Goal: Task Accomplishment & Management: Complete application form

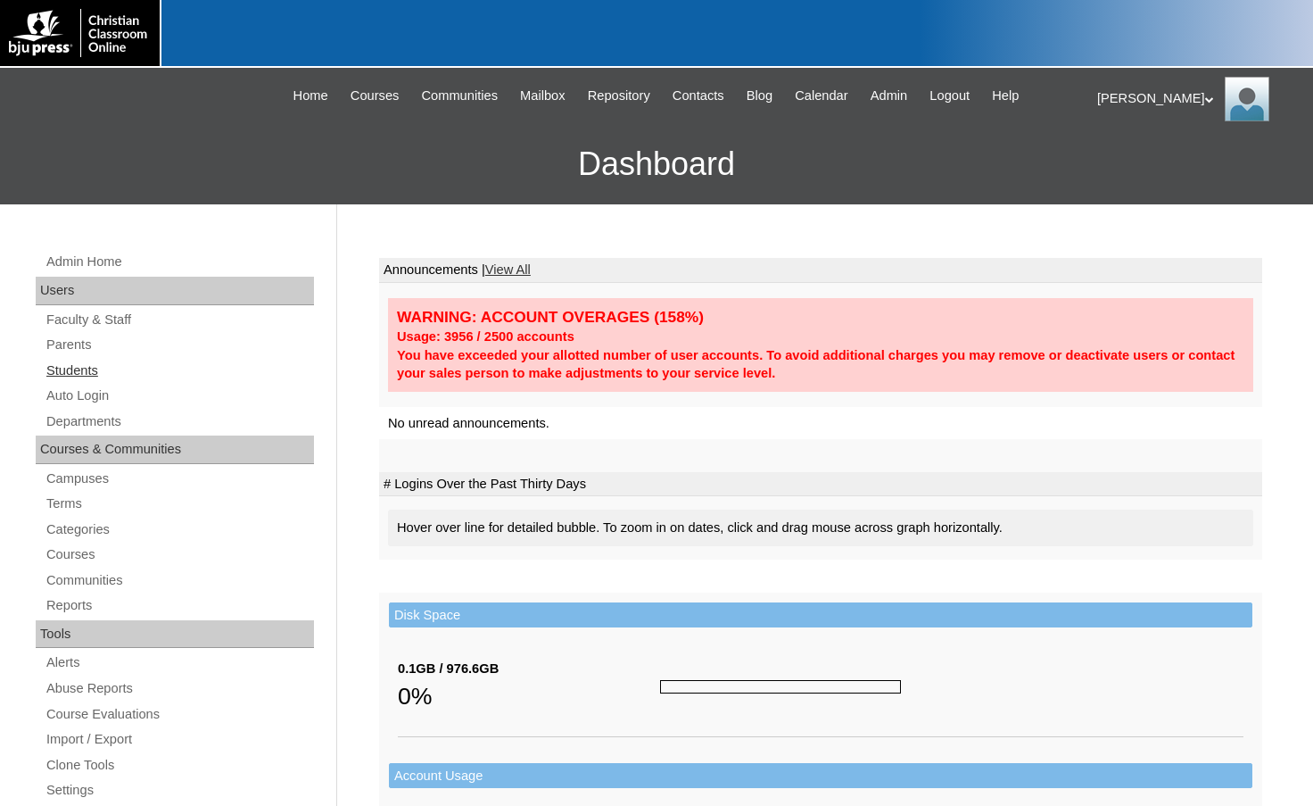
click at [90, 378] on link "Students" at bounding box center [179, 371] width 269 height 22
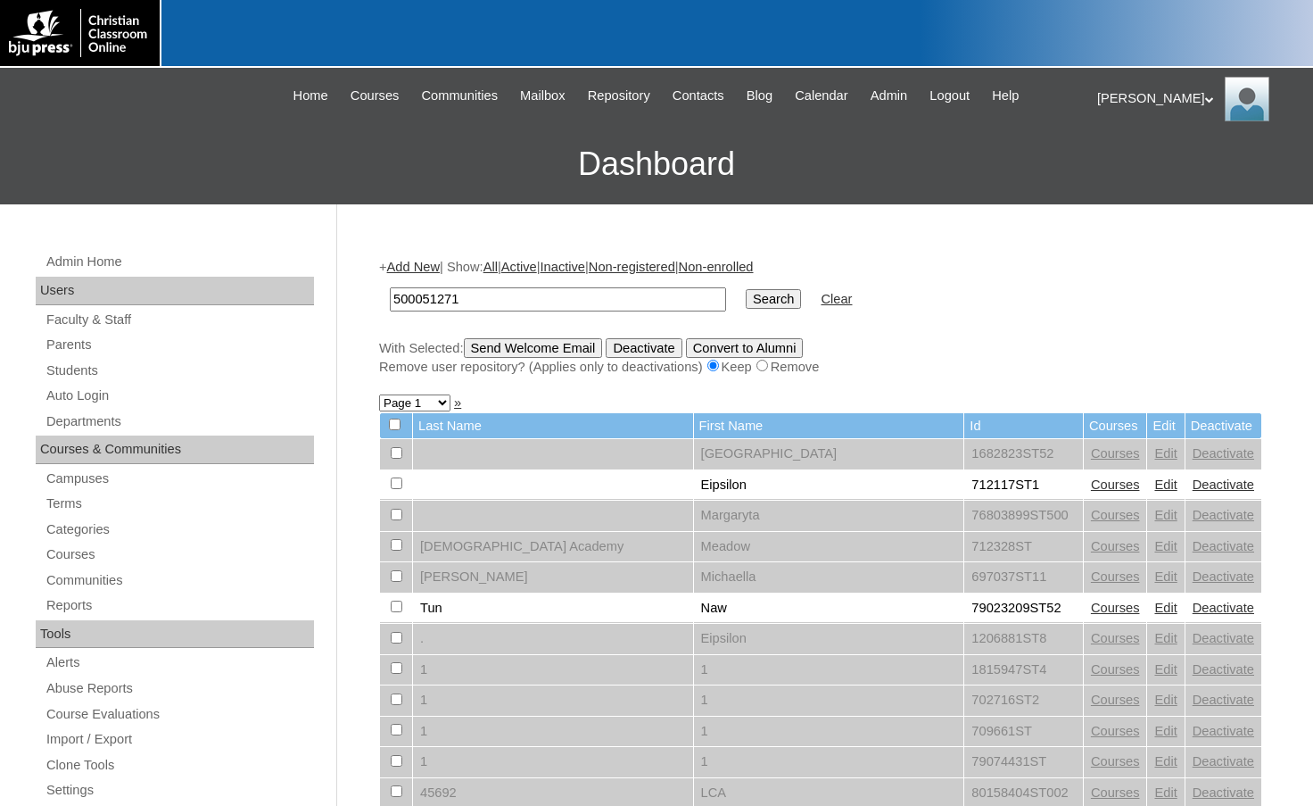
type input "500051271"
click at [746, 303] on input "Search" at bounding box center [773, 299] width 55 height 20
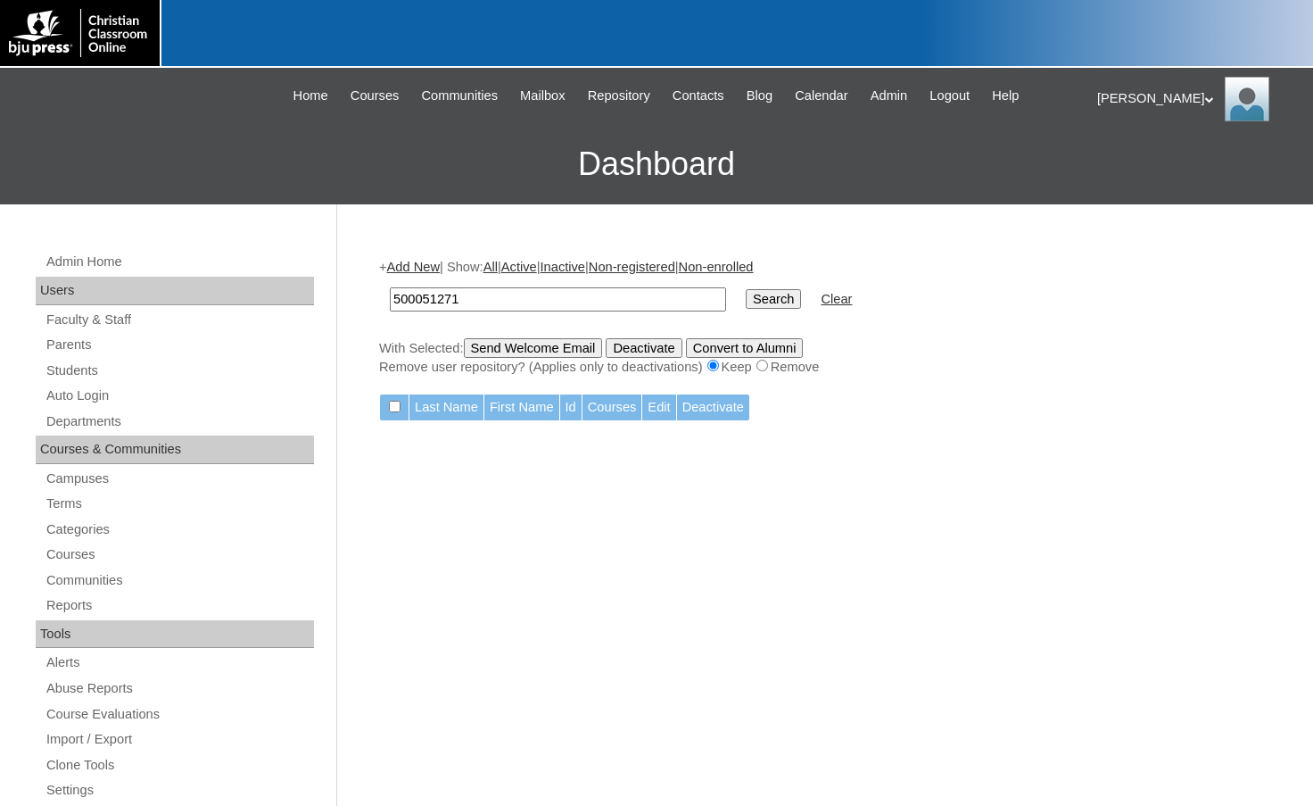
drag, startPoint x: 487, startPoint y: 293, endPoint x: 316, endPoint y: 295, distance: 171.3
click at [316, 295] on div "Admin Home Users Faculty & Staff Parents Students Auto Login Departments Course…" at bounding box center [656, 819] width 1313 height 1230
type input "gabrielasae"
click at [746, 289] on input "Search" at bounding box center [773, 299] width 55 height 20
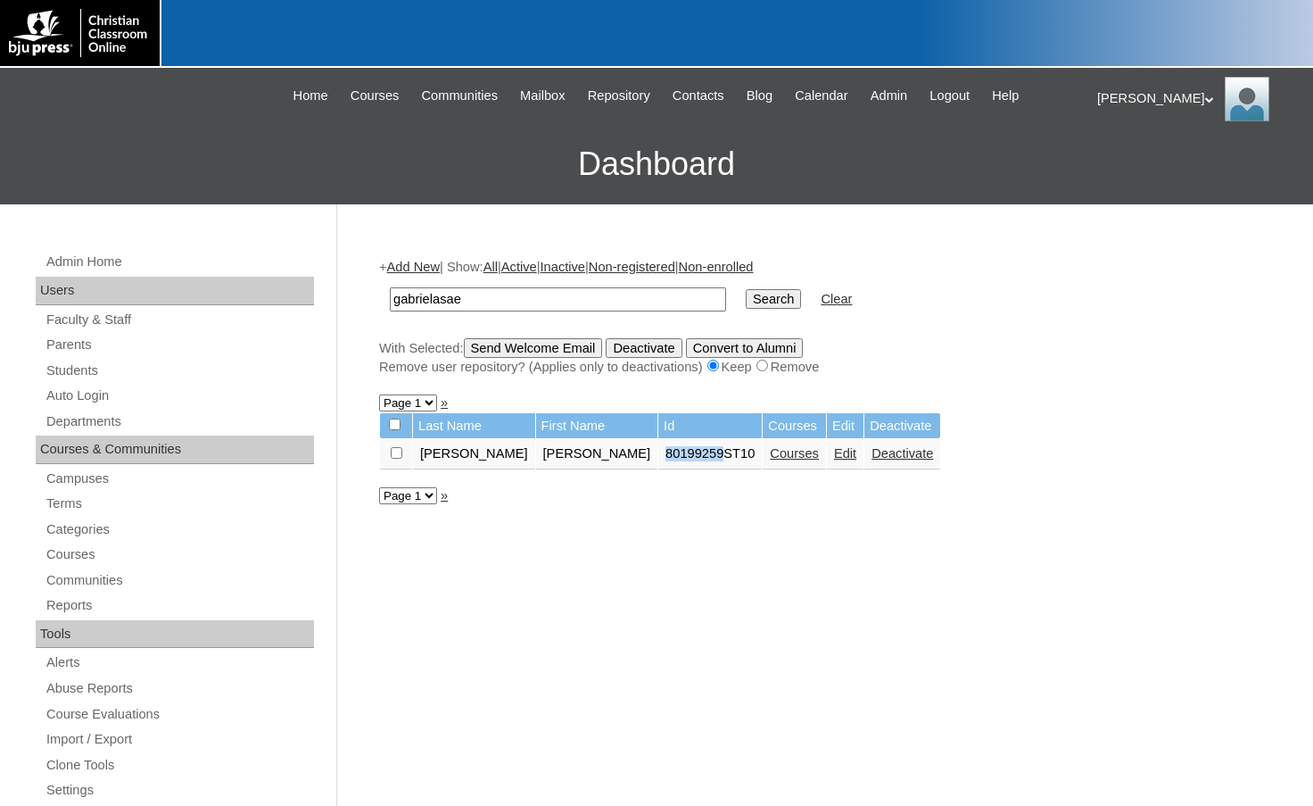
drag, startPoint x: 577, startPoint y: 452, endPoint x: 634, endPoint y: 451, distance: 56.2
click at [659, 451] on td "80199259ST10" at bounding box center [711, 454] width 104 height 30
copy td "80199259"
click at [834, 460] on link "Edit" at bounding box center [845, 453] width 22 height 14
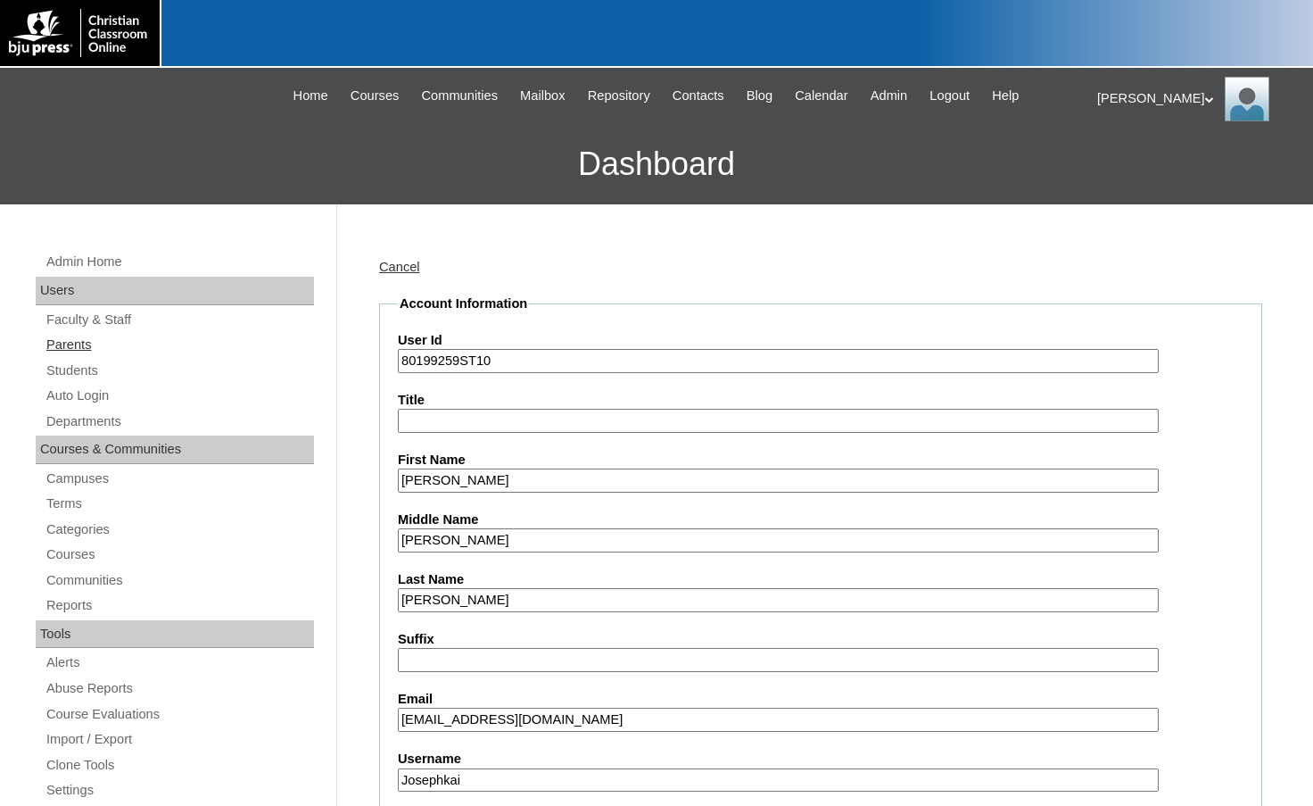
click at [116, 344] on link "Parents" at bounding box center [179, 345] width 269 height 22
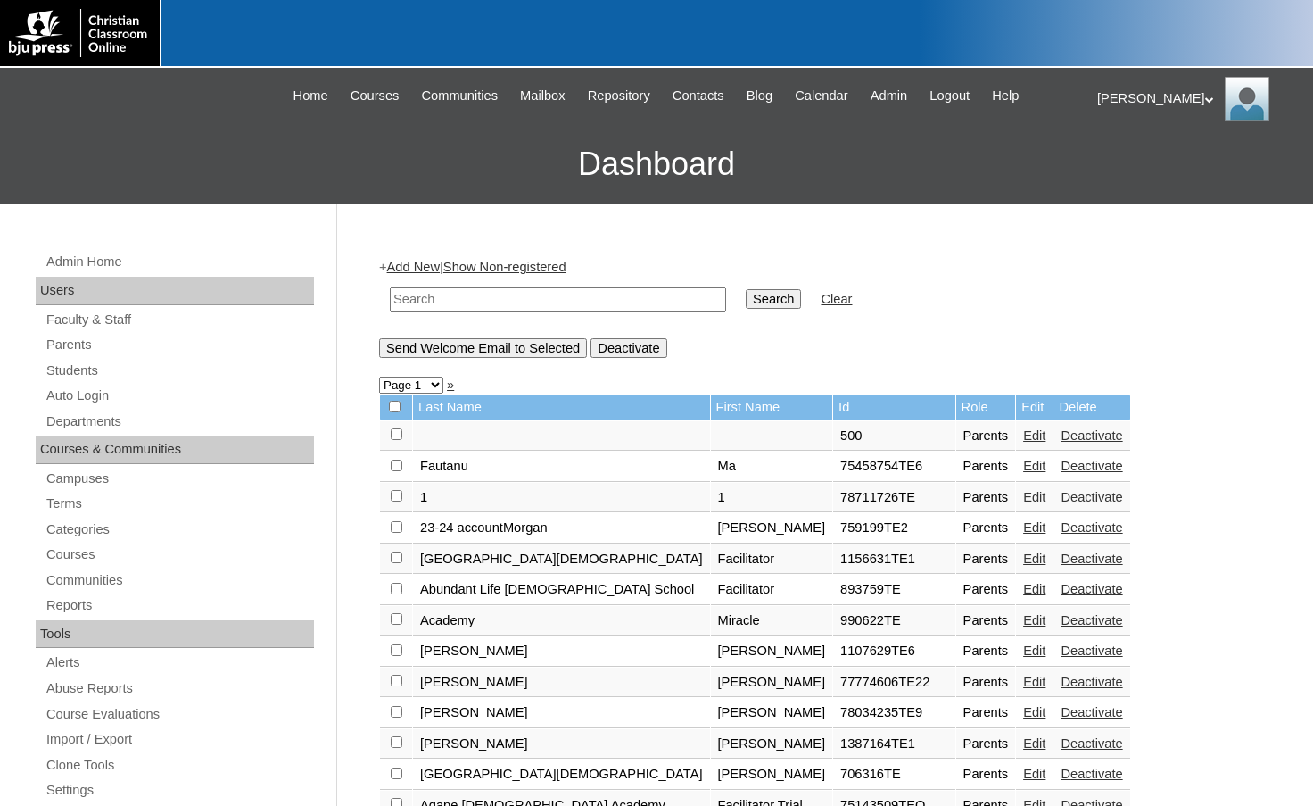
click at [460, 299] on input "text" at bounding box center [558, 299] width 336 height 24
drag, startPoint x: 460, startPoint y: 299, endPoint x: 347, endPoint y: 277, distance: 115.5
type input "733094"
click at [746, 307] on input "Search" at bounding box center [773, 299] width 55 height 20
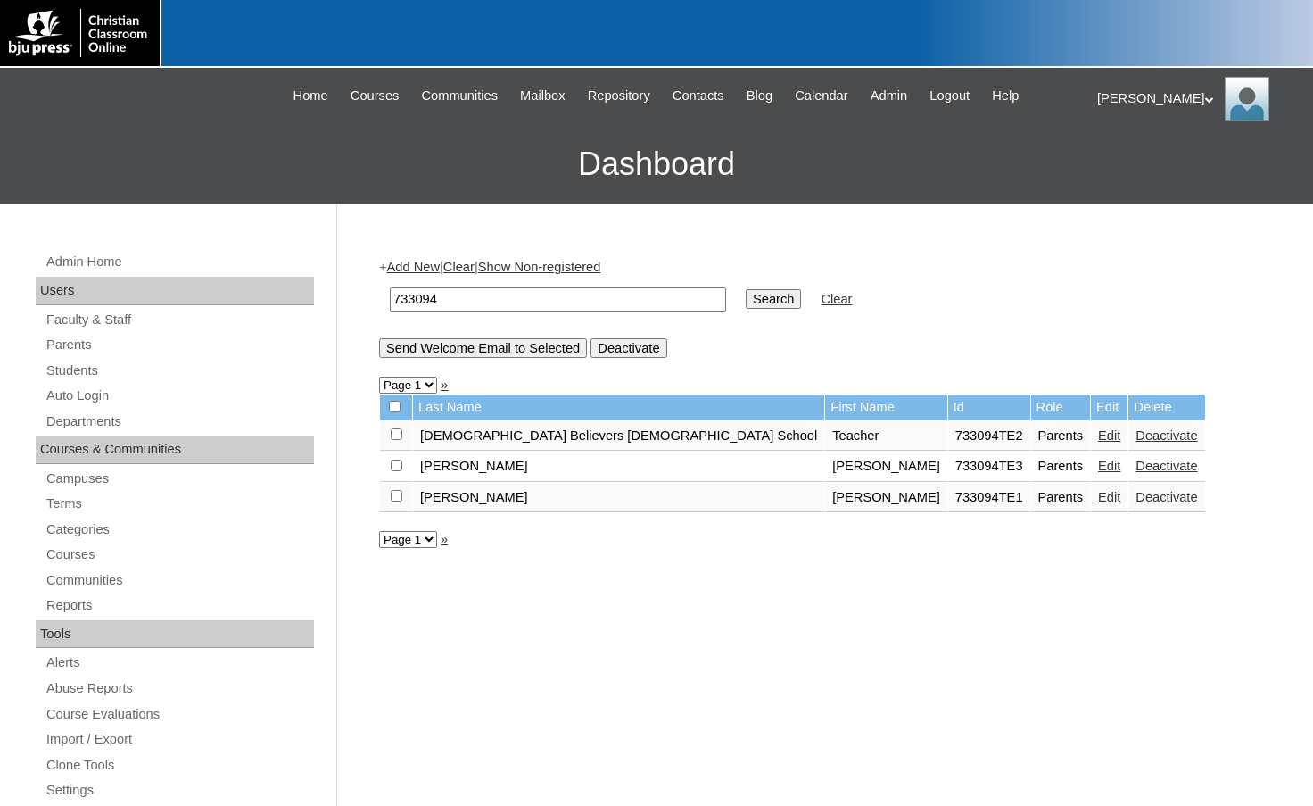
click at [1098, 465] on link "Edit" at bounding box center [1109, 466] width 22 height 14
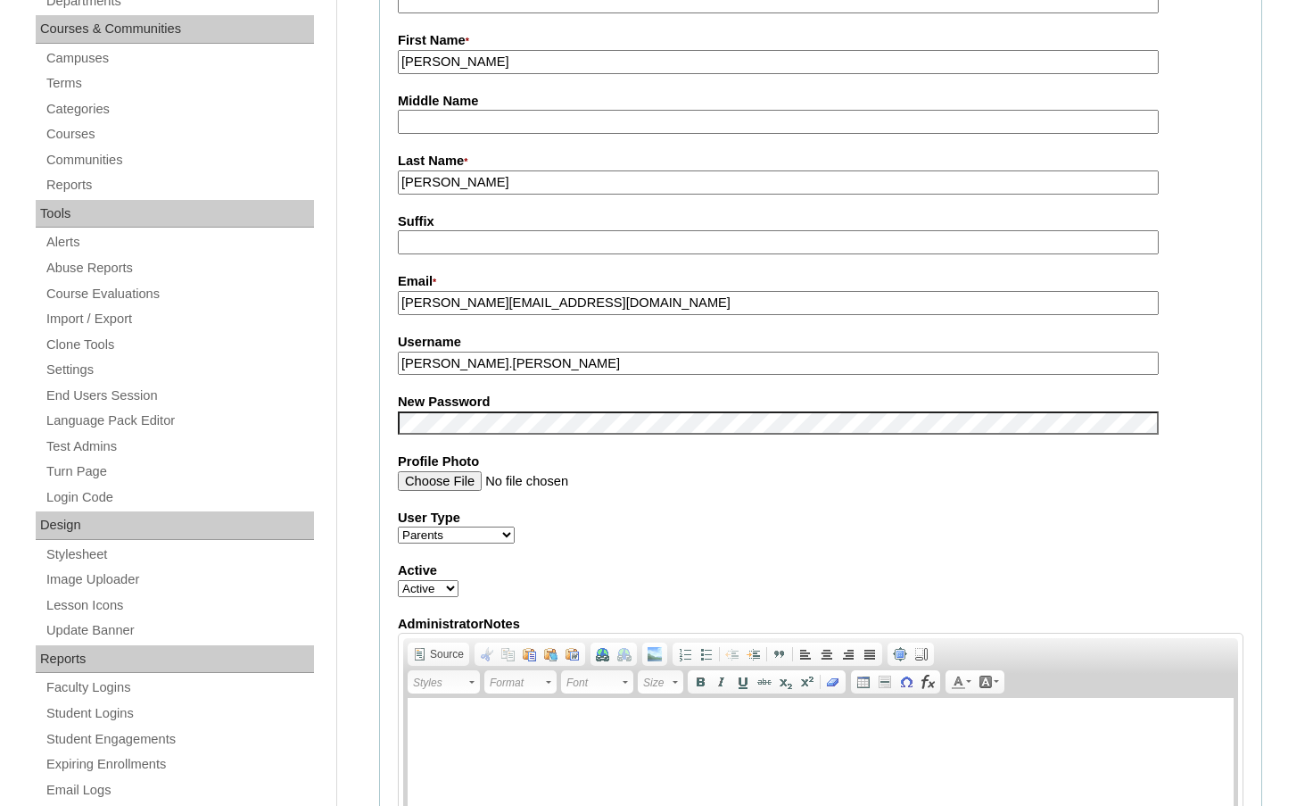
scroll to position [89, 0]
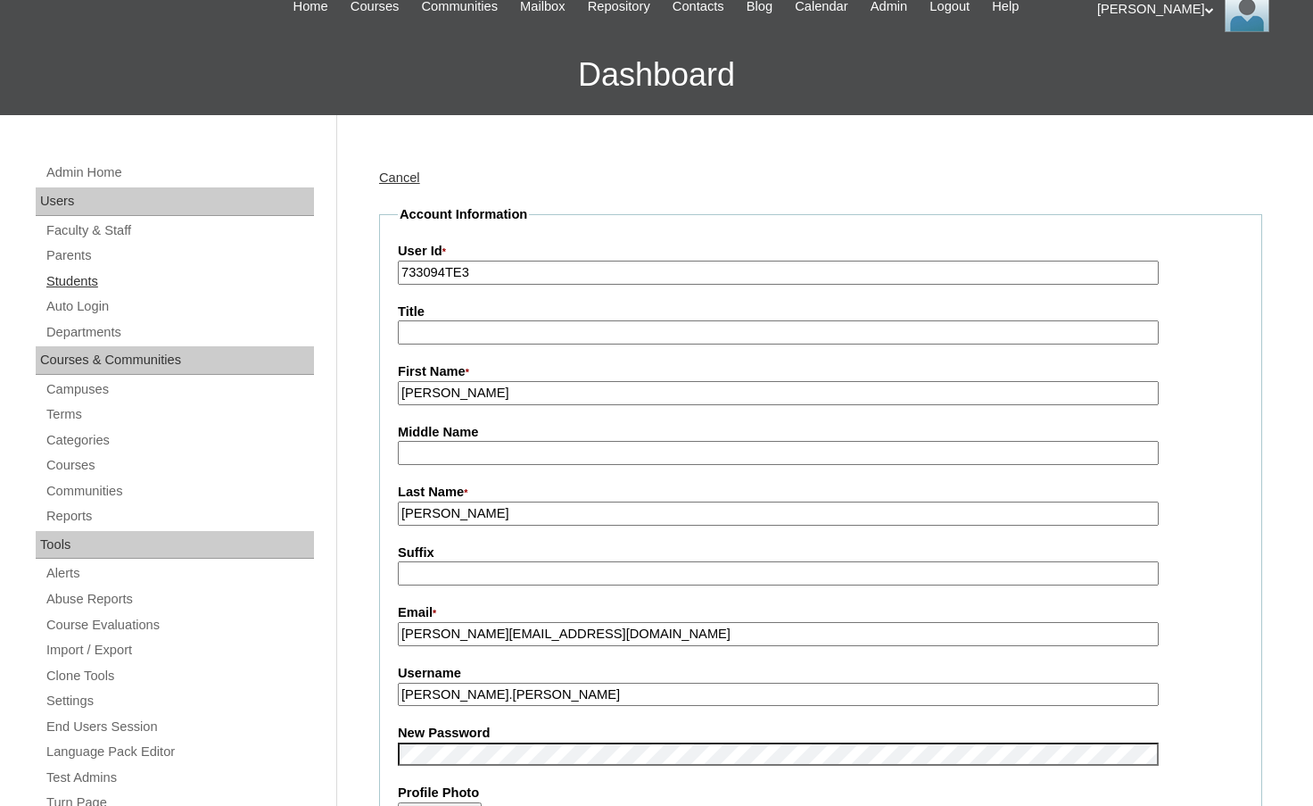
click at [120, 284] on link "Students" at bounding box center [179, 281] width 269 height 22
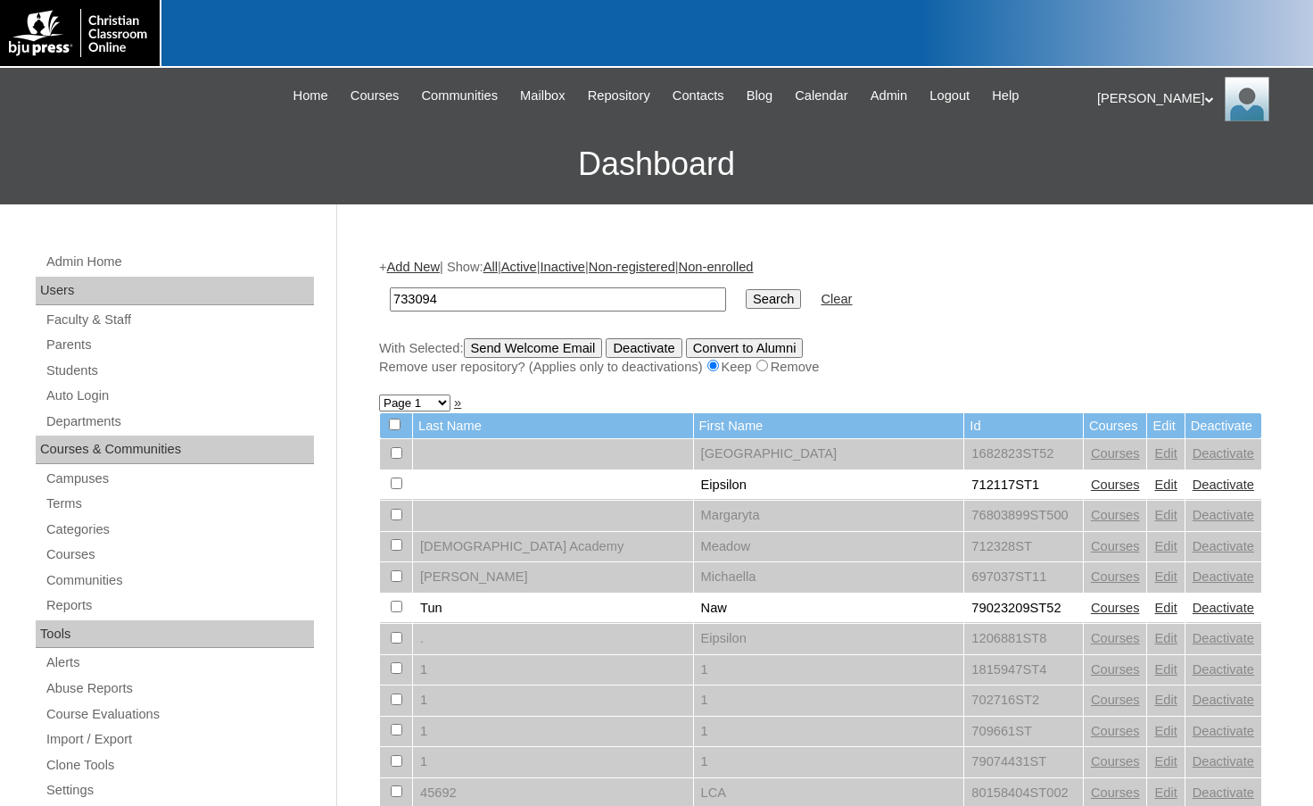
type input "733094"
click at [746, 289] on input "Search" at bounding box center [773, 299] width 55 height 20
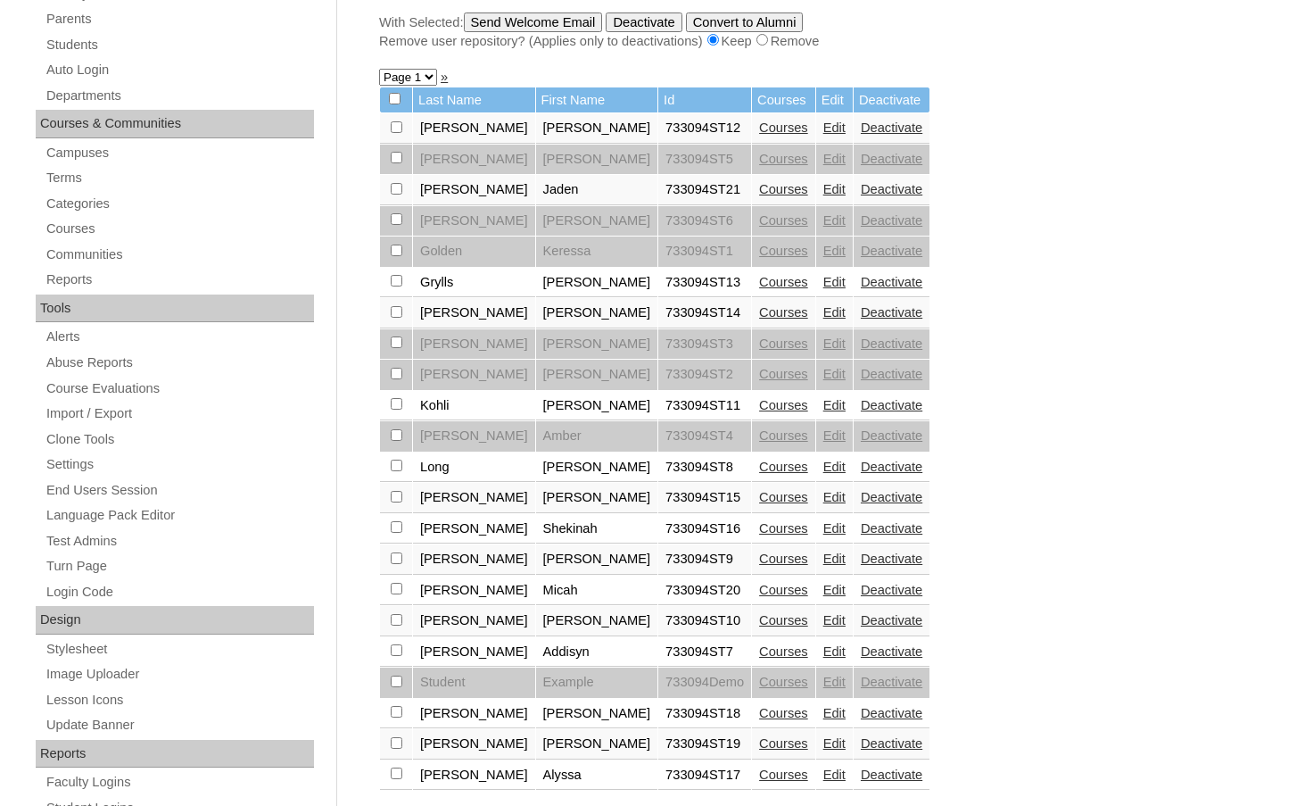
scroll to position [357, 0]
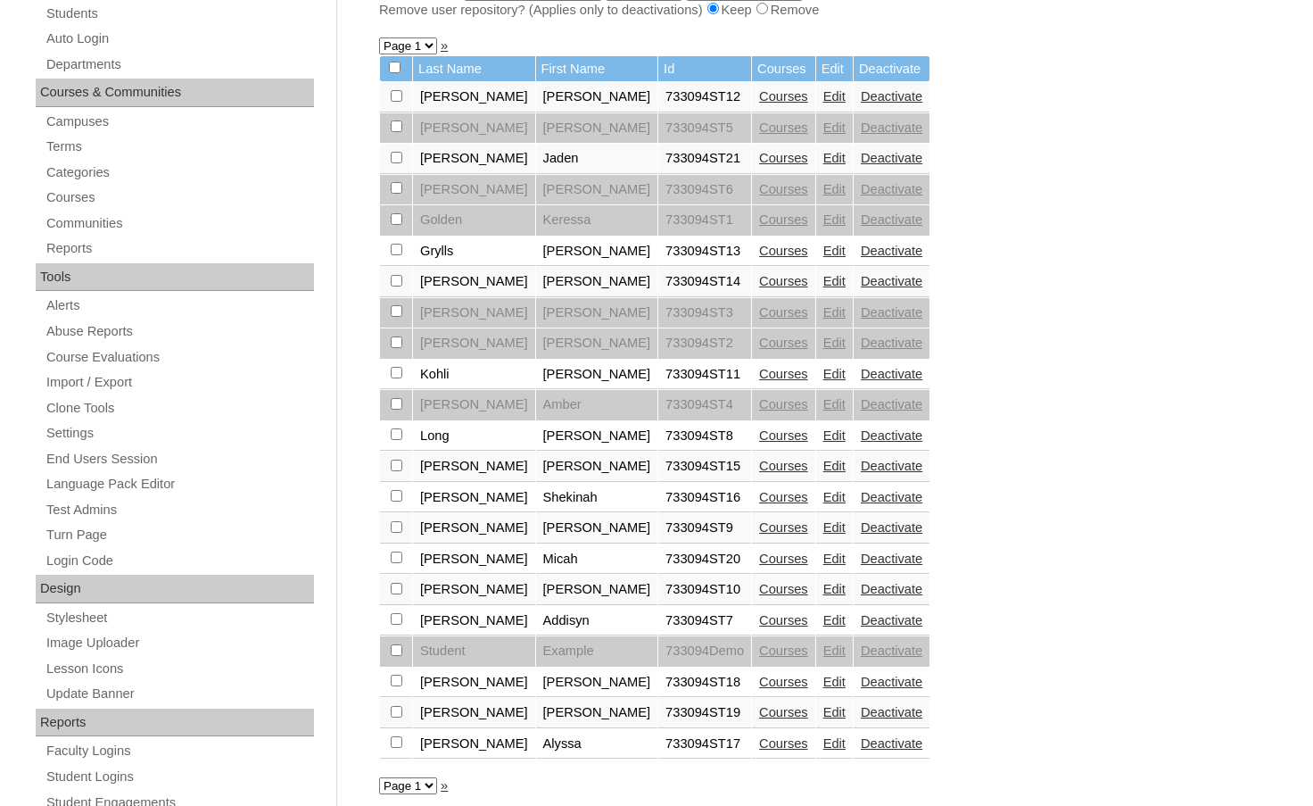
click at [759, 627] on link "Courses" at bounding box center [783, 620] width 49 height 14
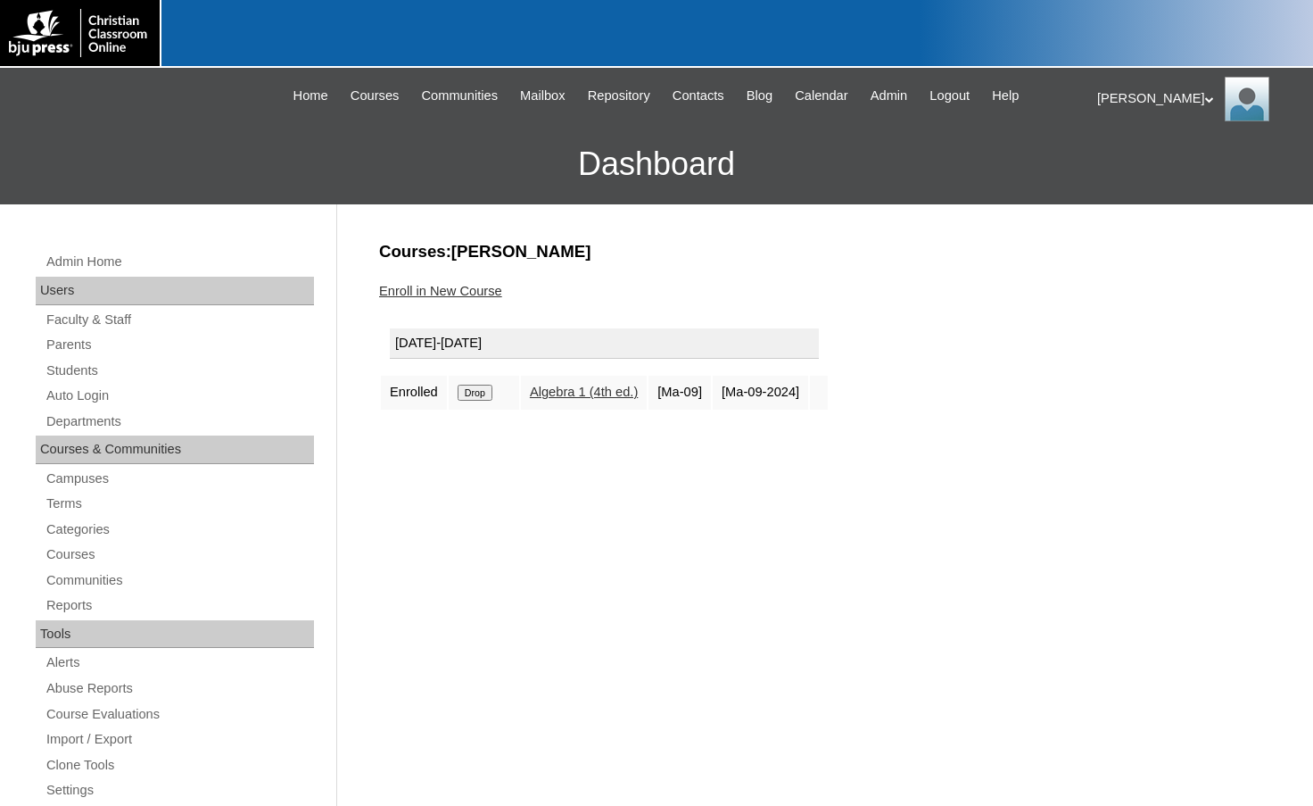
click at [451, 294] on link "Enroll in New Course" at bounding box center [440, 291] width 123 height 14
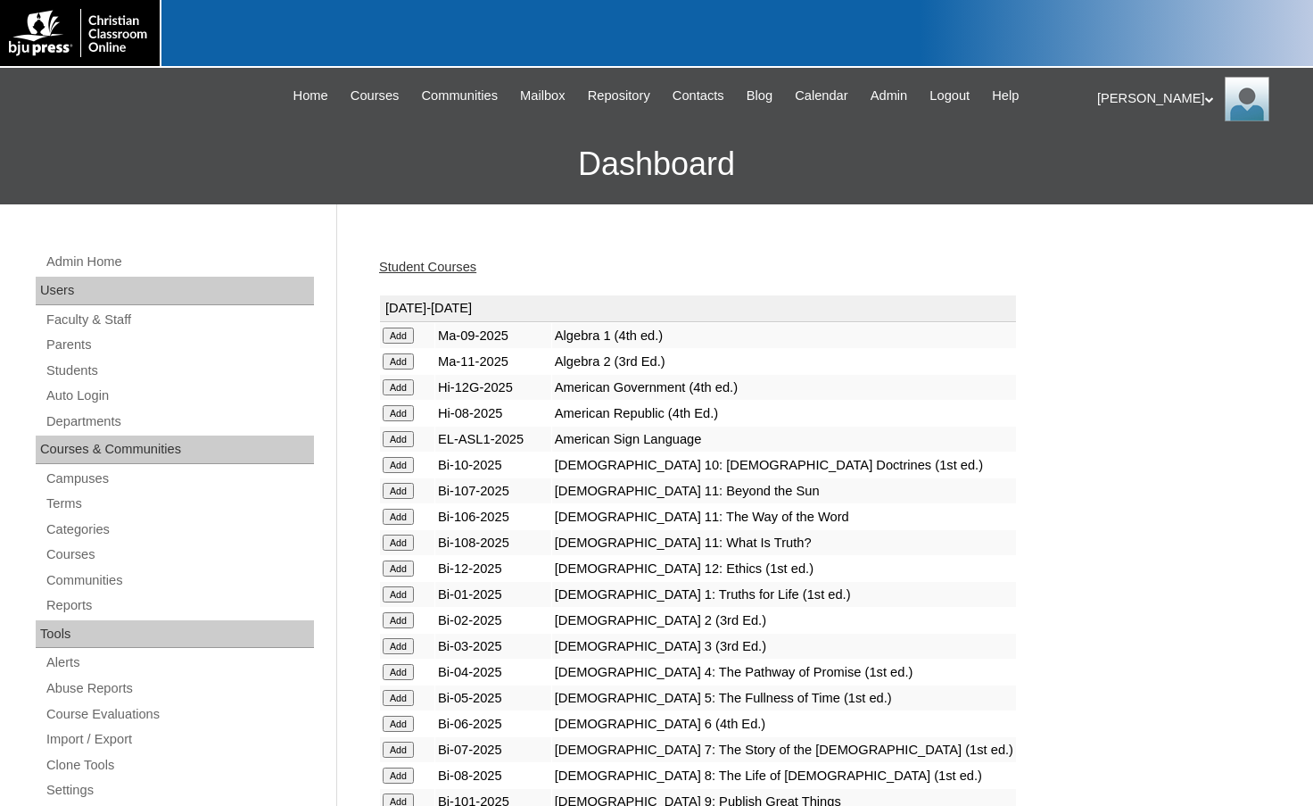
click at [403, 357] on input "Add" at bounding box center [398, 361] width 31 height 16
click at [102, 377] on link "Students" at bounding box center [179, 371] width 269 height 22
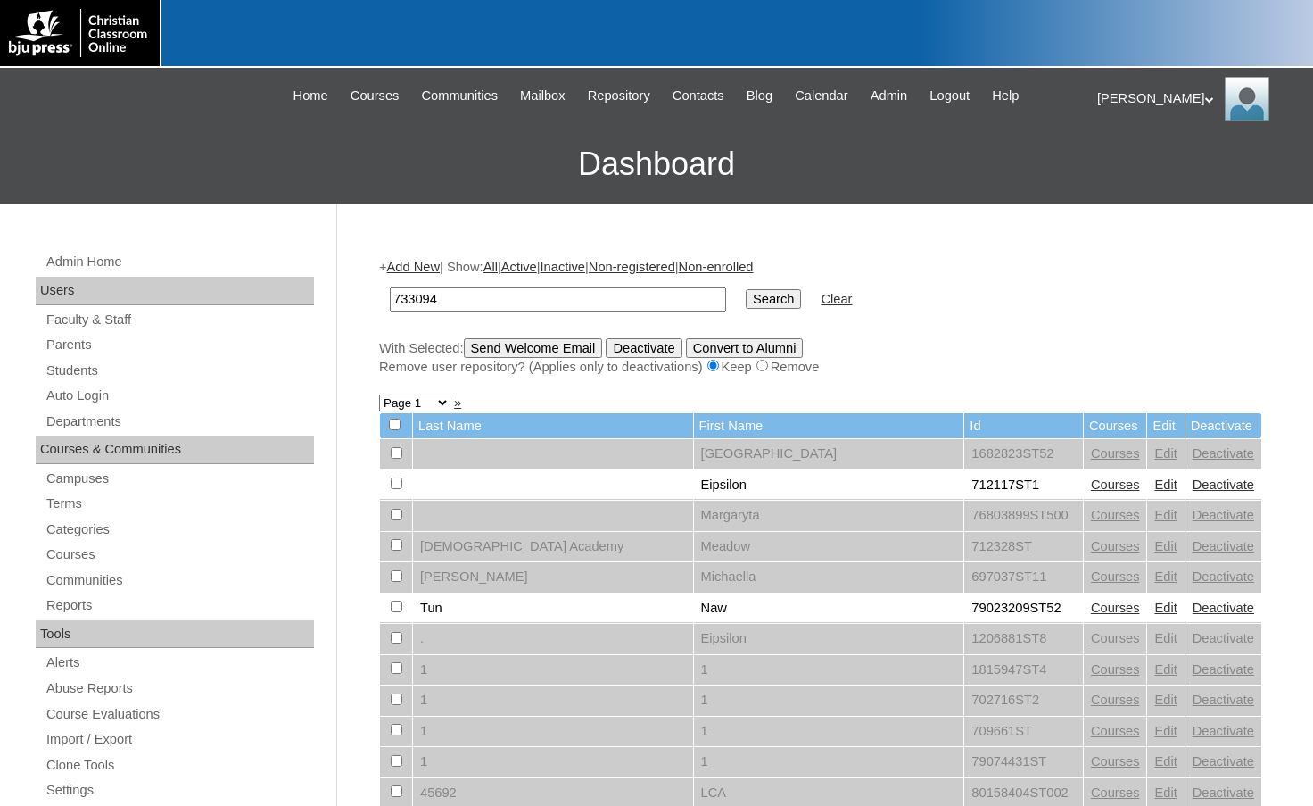
type input "733094"
click at [746, 289] on input "Search" at bounding box center [773, 299] width 55 height 20
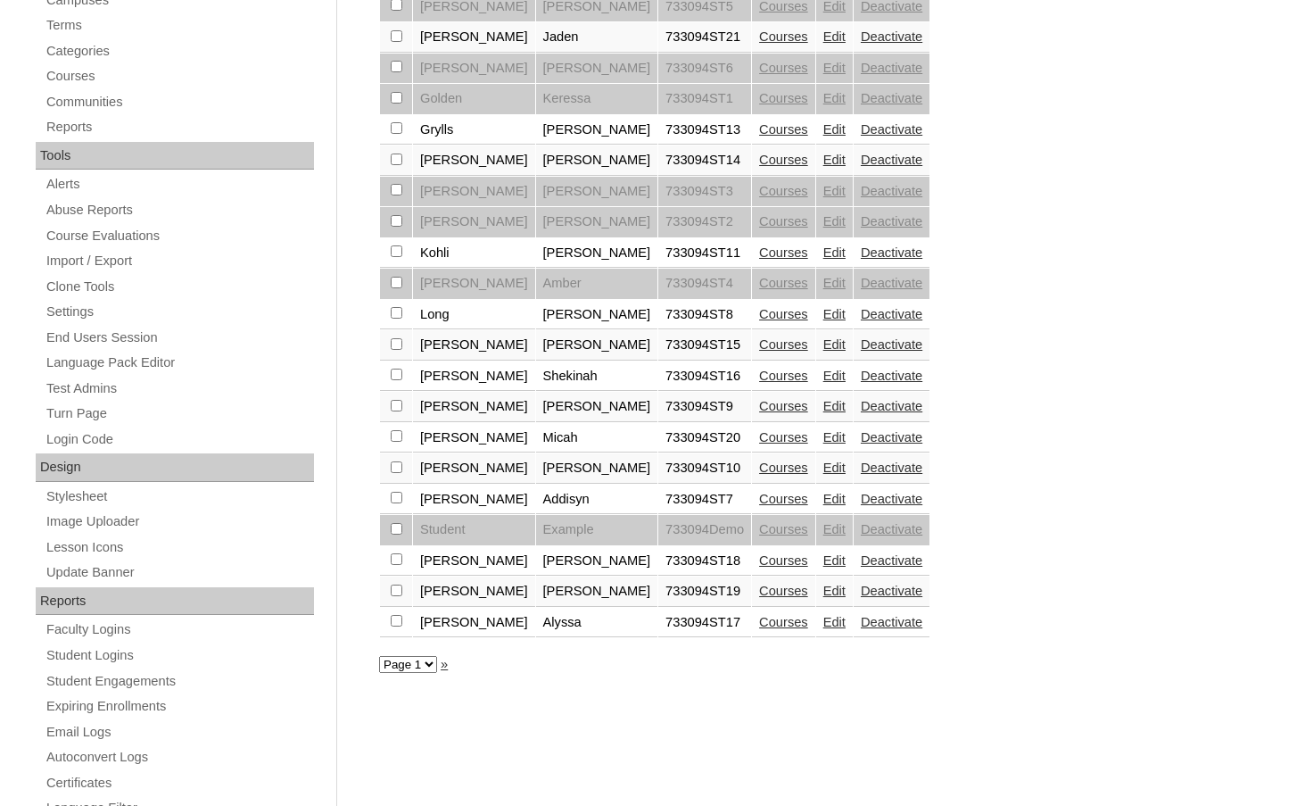
scroll to position [535, 0]
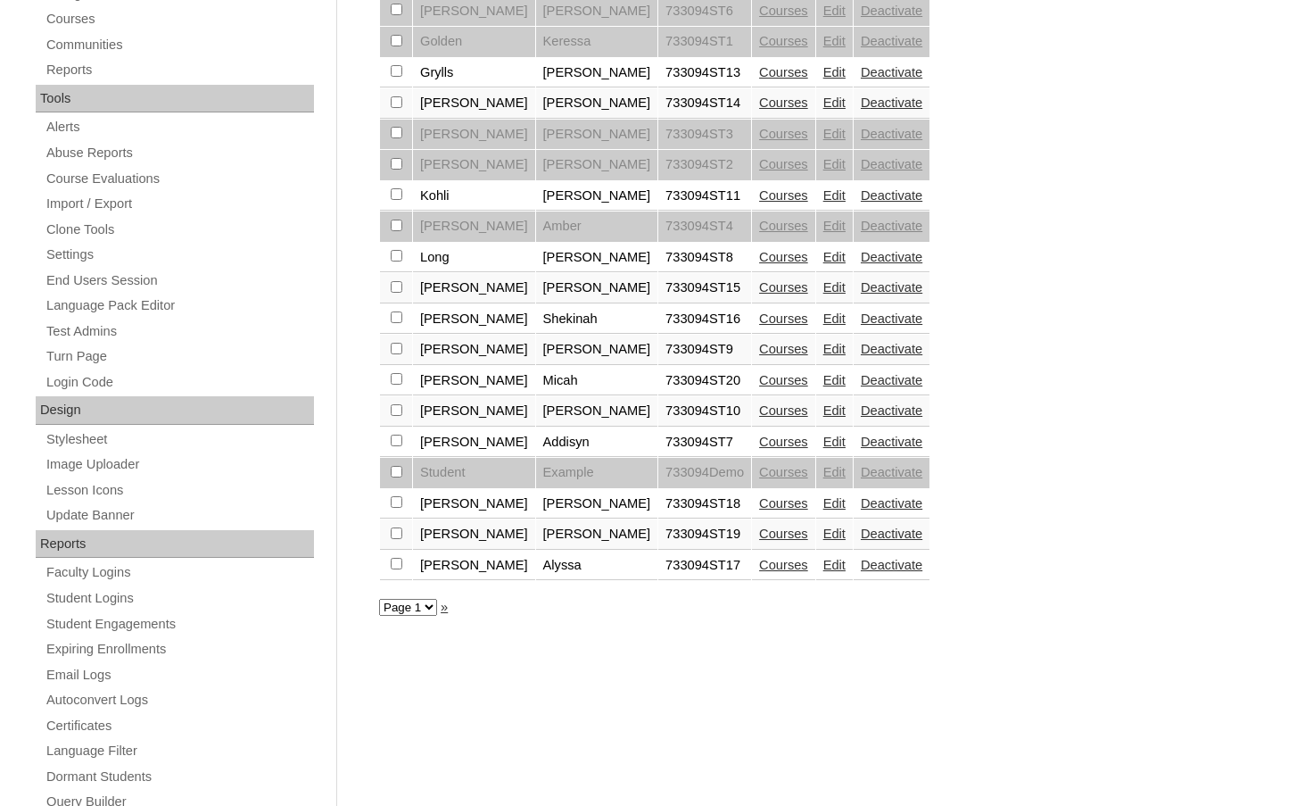
click at [824, 447] on link "Edit" at bounding box center [835, 442] width 22 height 14
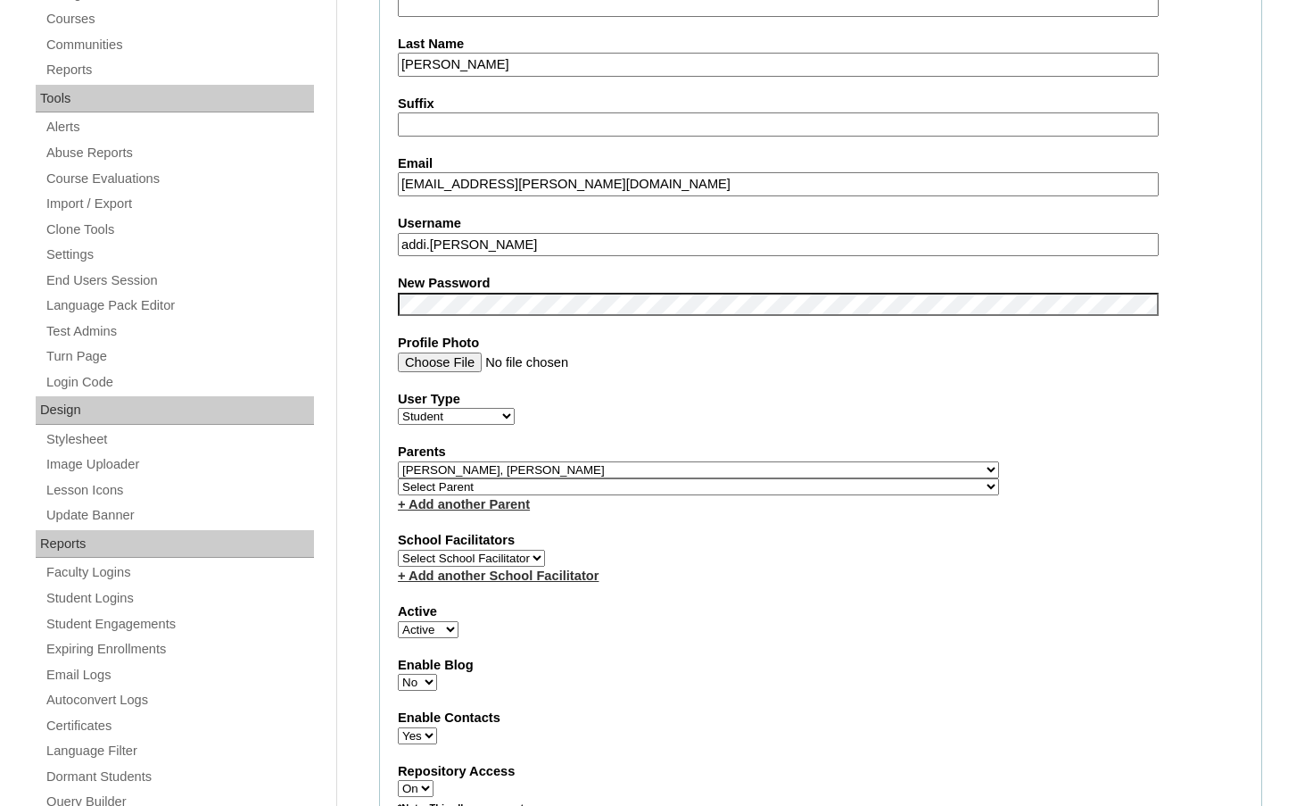
scroll to position [446, 0]
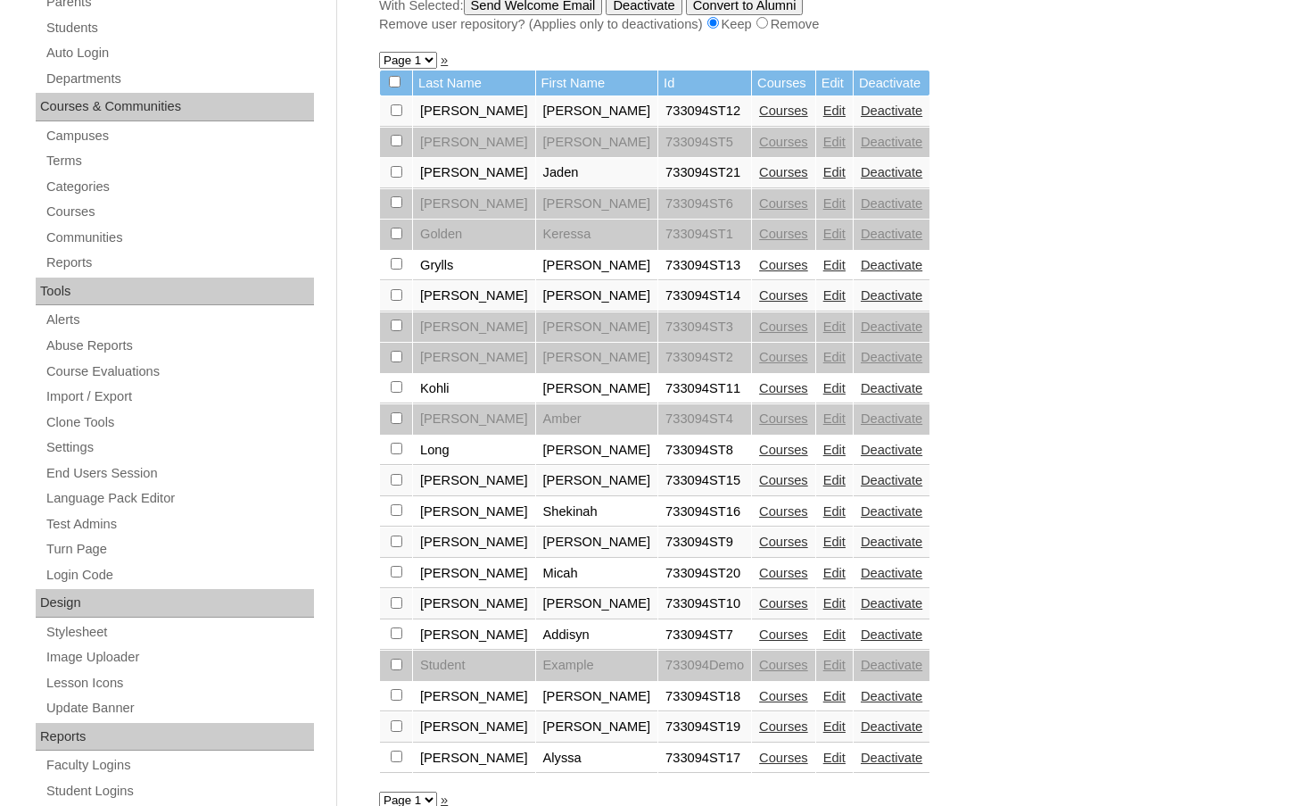
scroll to position [446, 0]
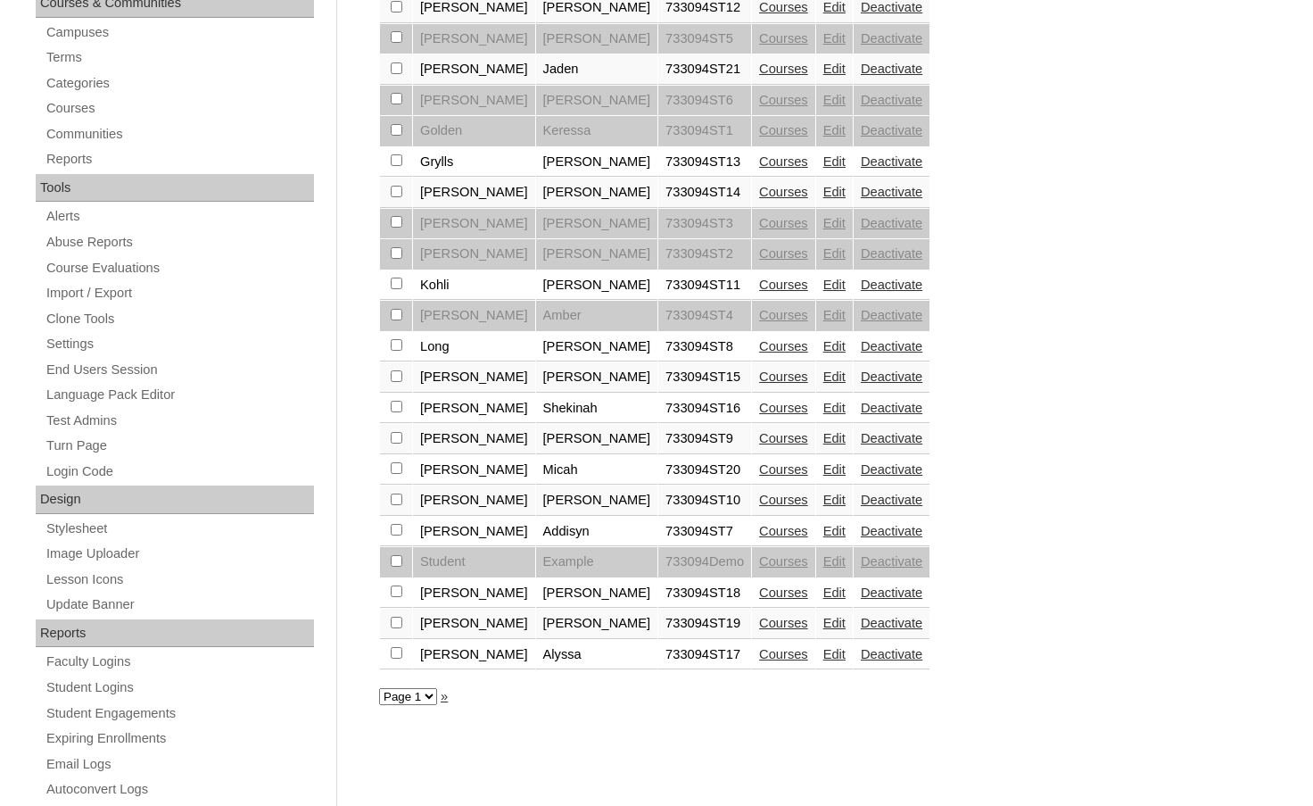
click at [759, 531] on link "Courses" at bounding box center [783, 531] width 49 height 14
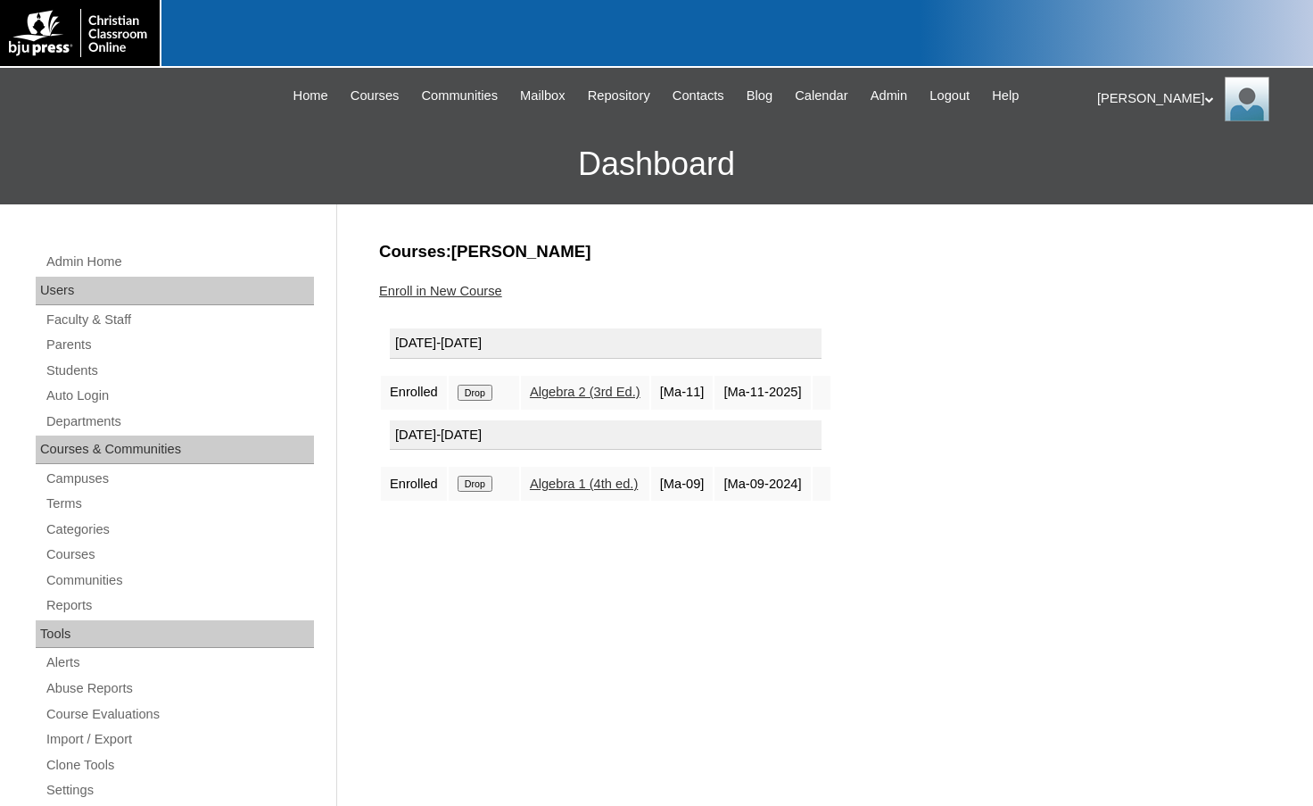
click at [477, 389] on input "Drop" at bounding box center [475, 393] width 35 height 16
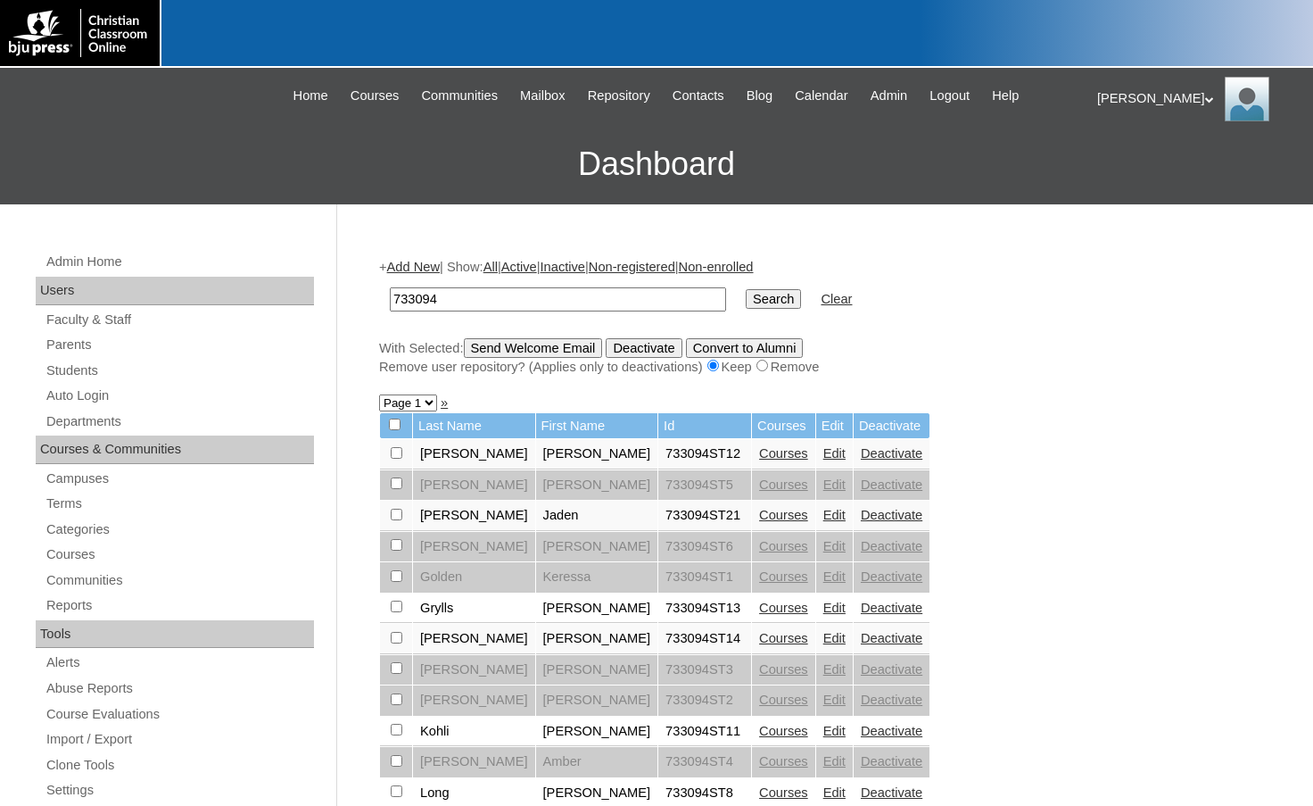
click at [759, 460] on link "Courses" at bounding box center [783, 453] width 49 height 14
click at [783, 35] on div at bounding box center [656, 34] width 1313 height 68
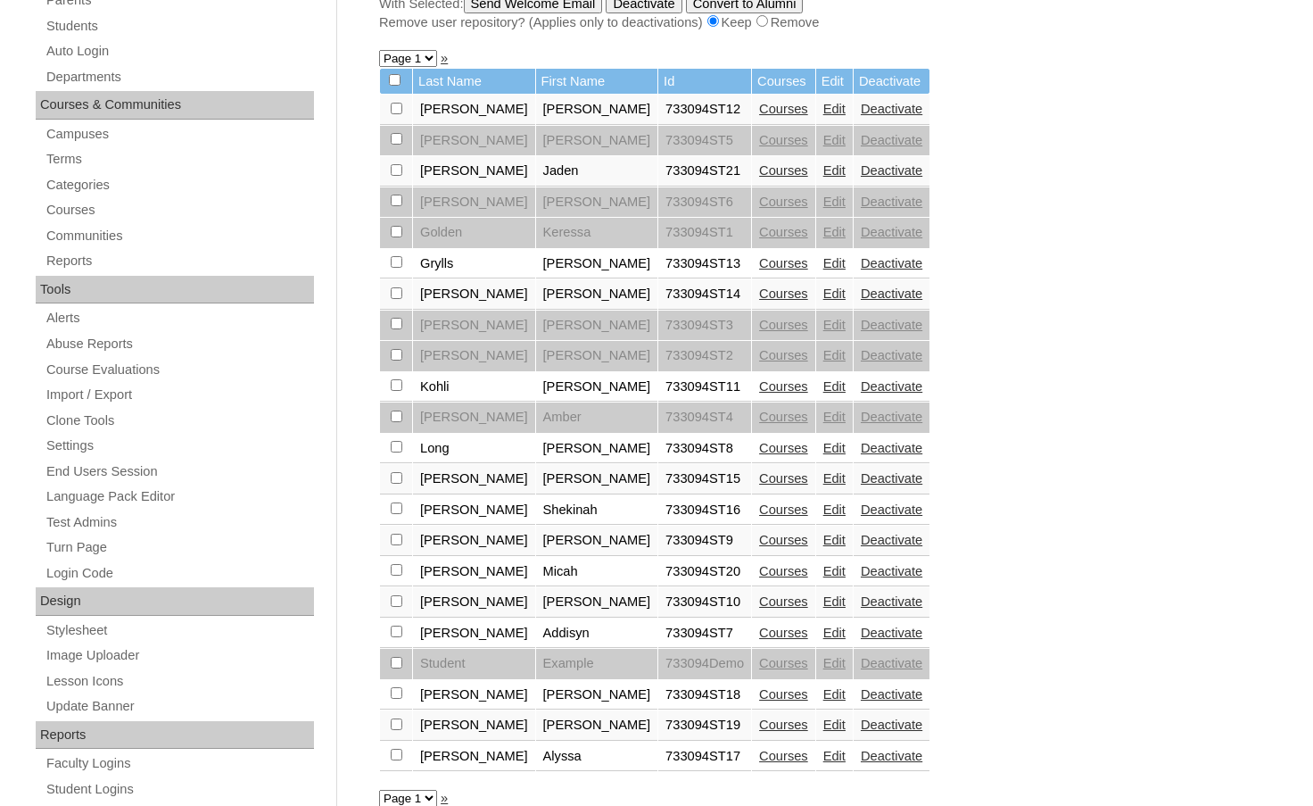
scroll to position [357, 0]
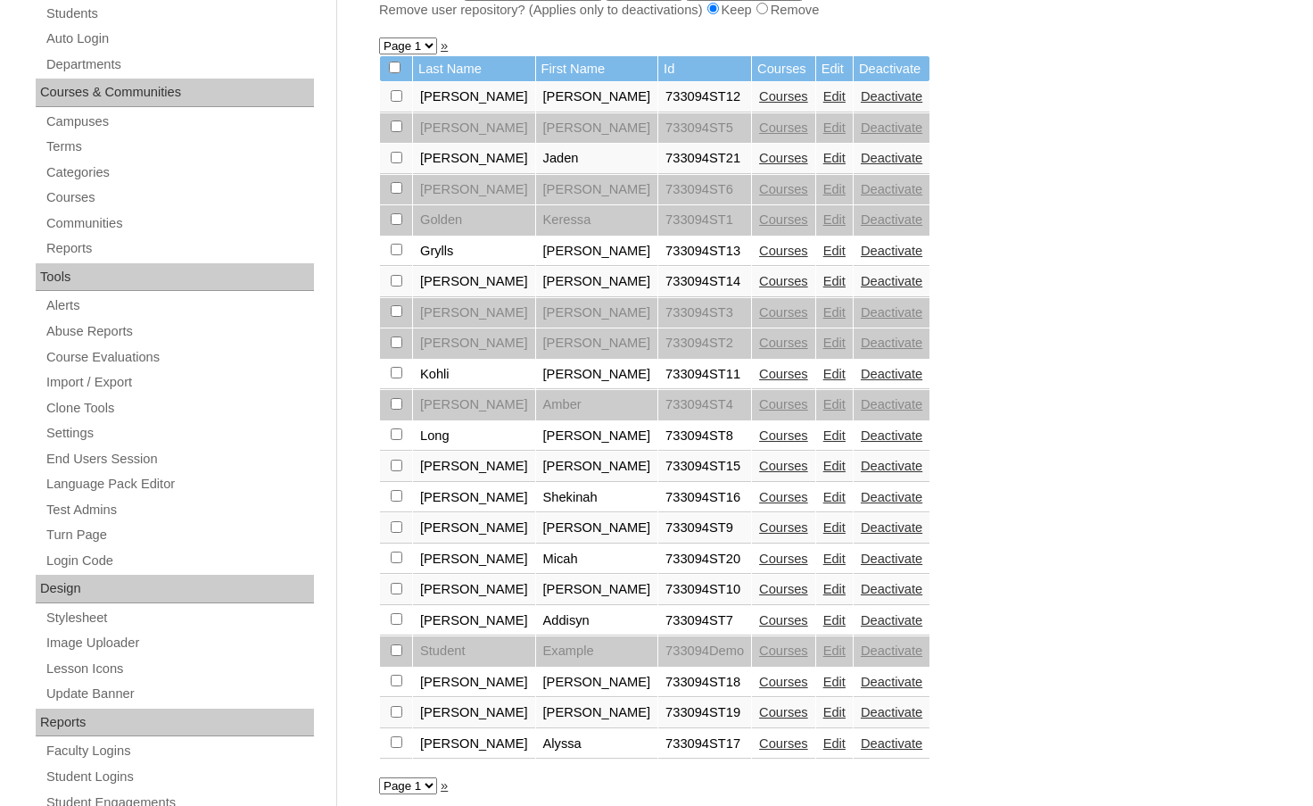
click at [759, 621] on link "Courses" at bounding box center [783, 620] width 49 height 14
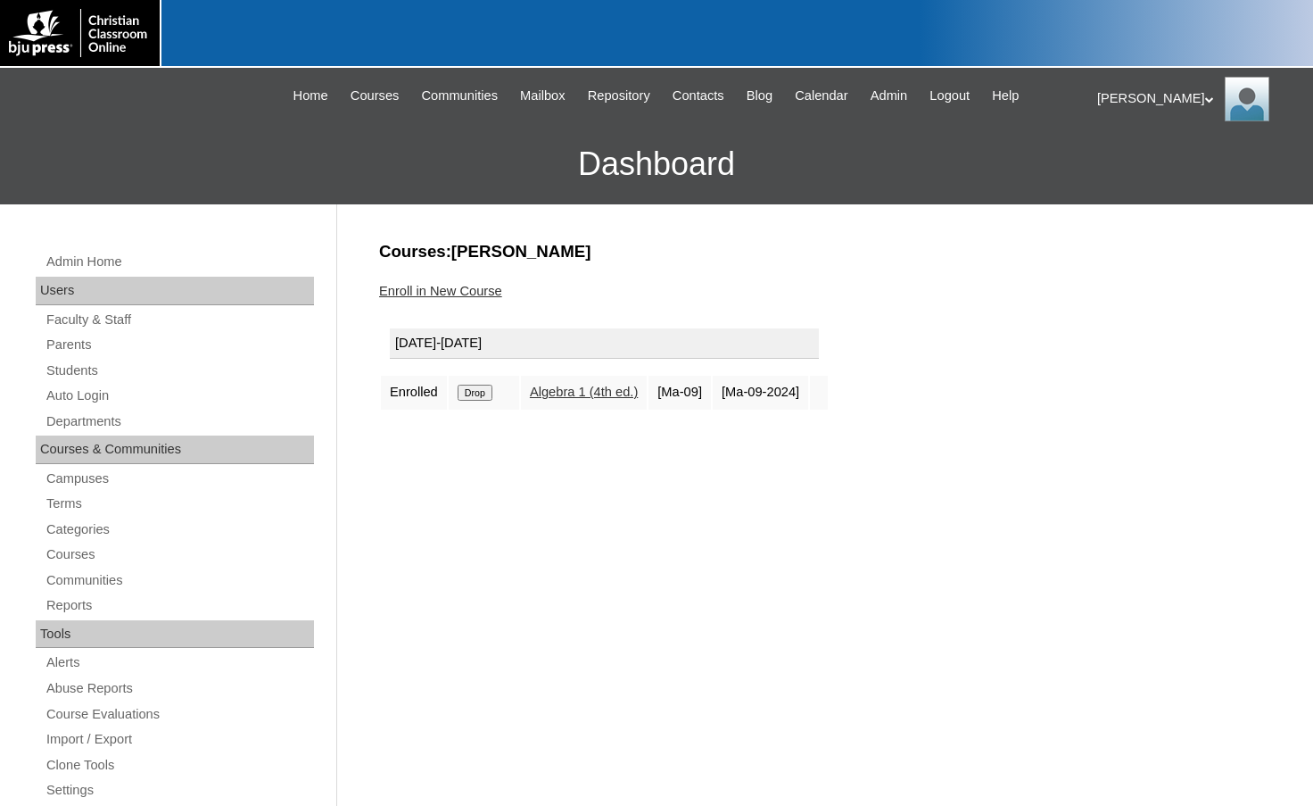
click at [492, 297] on link "Enroll in New Course" at bounding box center [440, 291] width 123 height 14
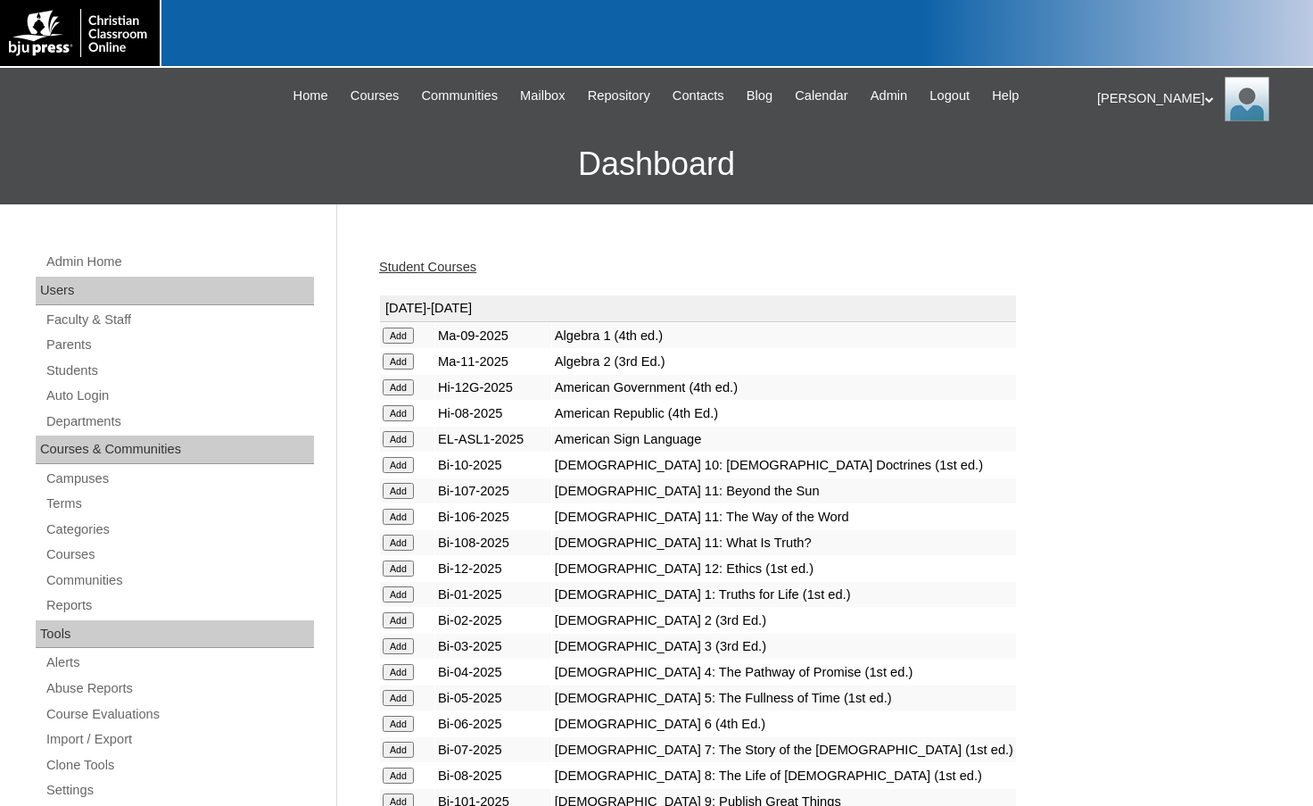
click at [404, 359] on input "Add" at bounding box center [398, 361] width 31 height 16
click at [76, 342] on link "Parents" at bounding box center [179, 345] width 269 height 22
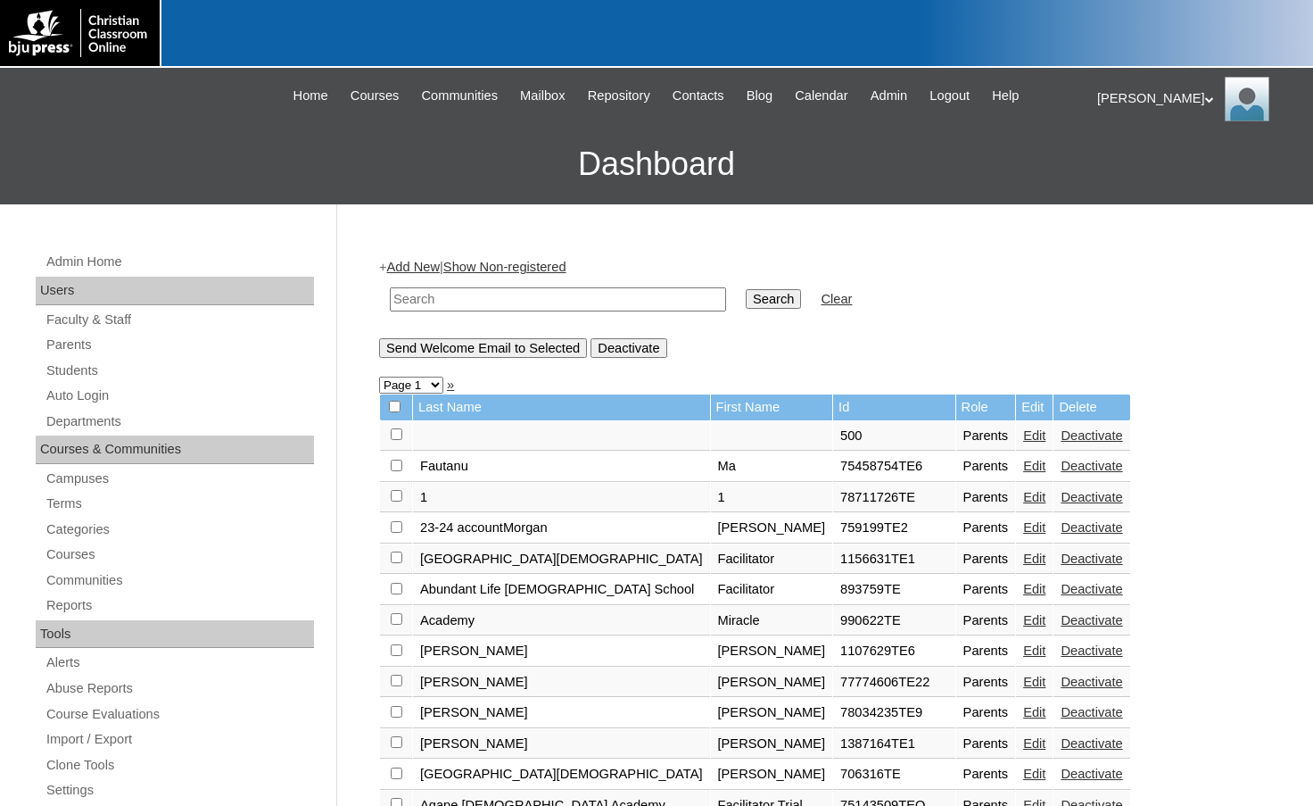
click at [471, 291] on input "text" at bounding box center [558, 299] width 336 height 24
paste input "500054919"
type input "500054919"
click at [746, 289] on input "Search" at bounding box center [773, 299] width 55 height 20
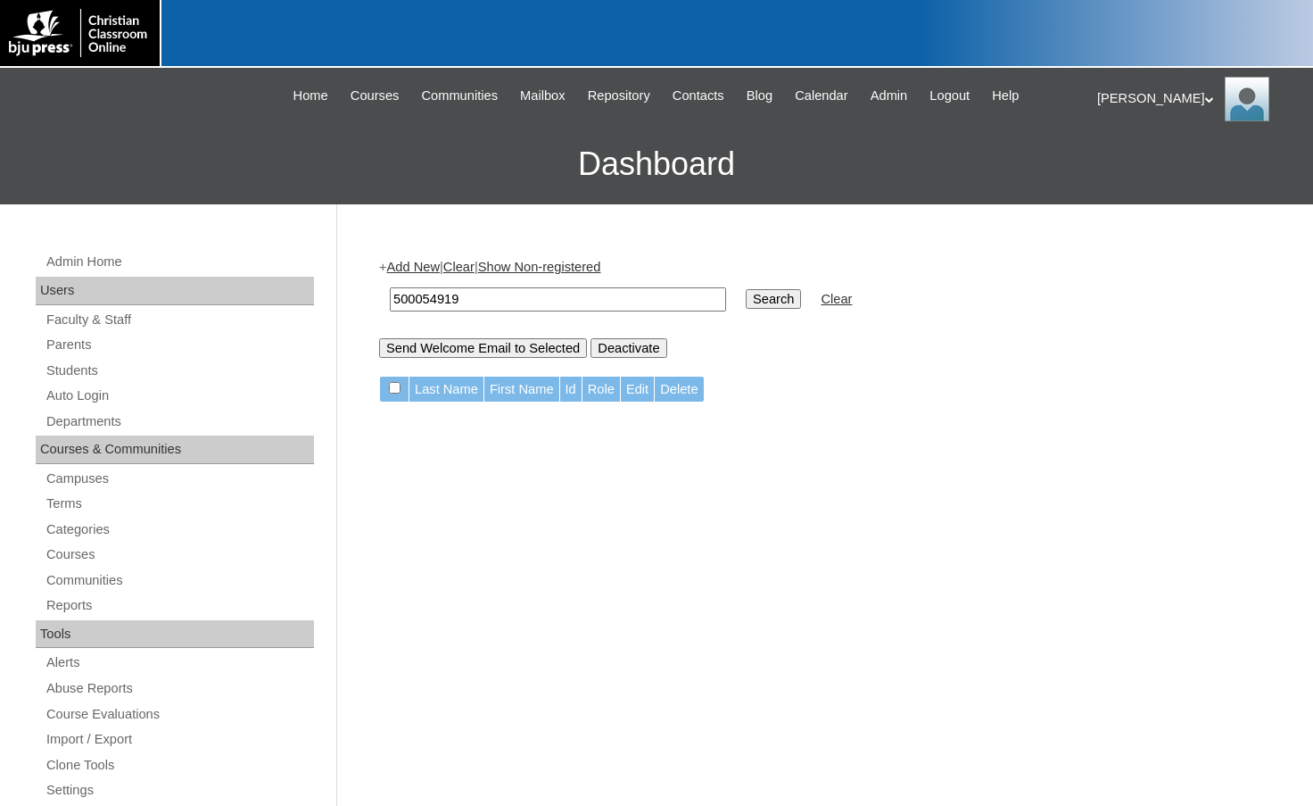
click at [652, 49] on div at bounding box center [656, 34] width 1313 height 68
drag, startPoint x: 515, startPoint y: 303, endPoint x: 298, endPoint y: 287, distance: 217.4
click at [297, 287] on div "Admin Home Users Faculty & Staff Parents Students Auto Login Departments Course…" at bounding box center [656, 819] width 1313 height 1230
click at [416, 268] on link "Add New" at bounding box center [413, 267] width 53 height 14
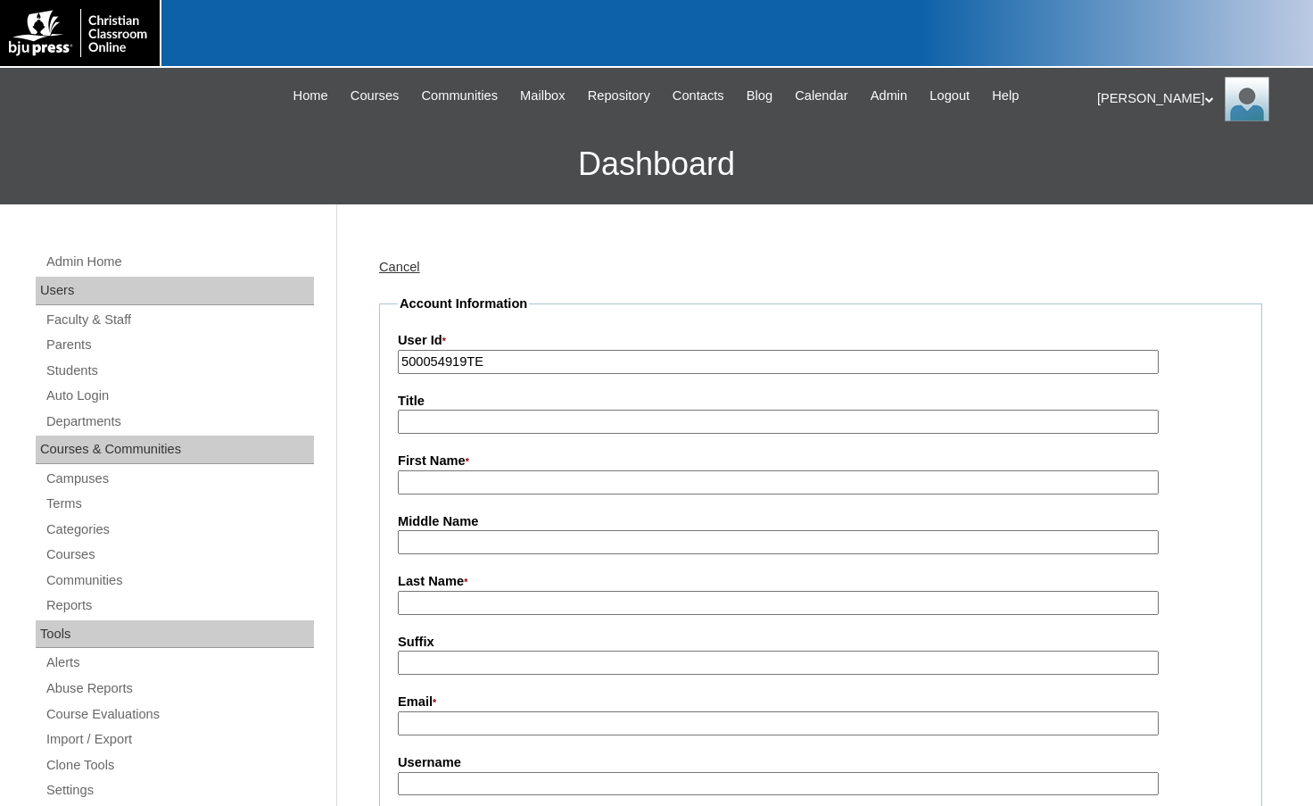
type input "500054919TE"
type input "Facilitator Trial"
type input "[GEOGRAPHIC_DATA]"
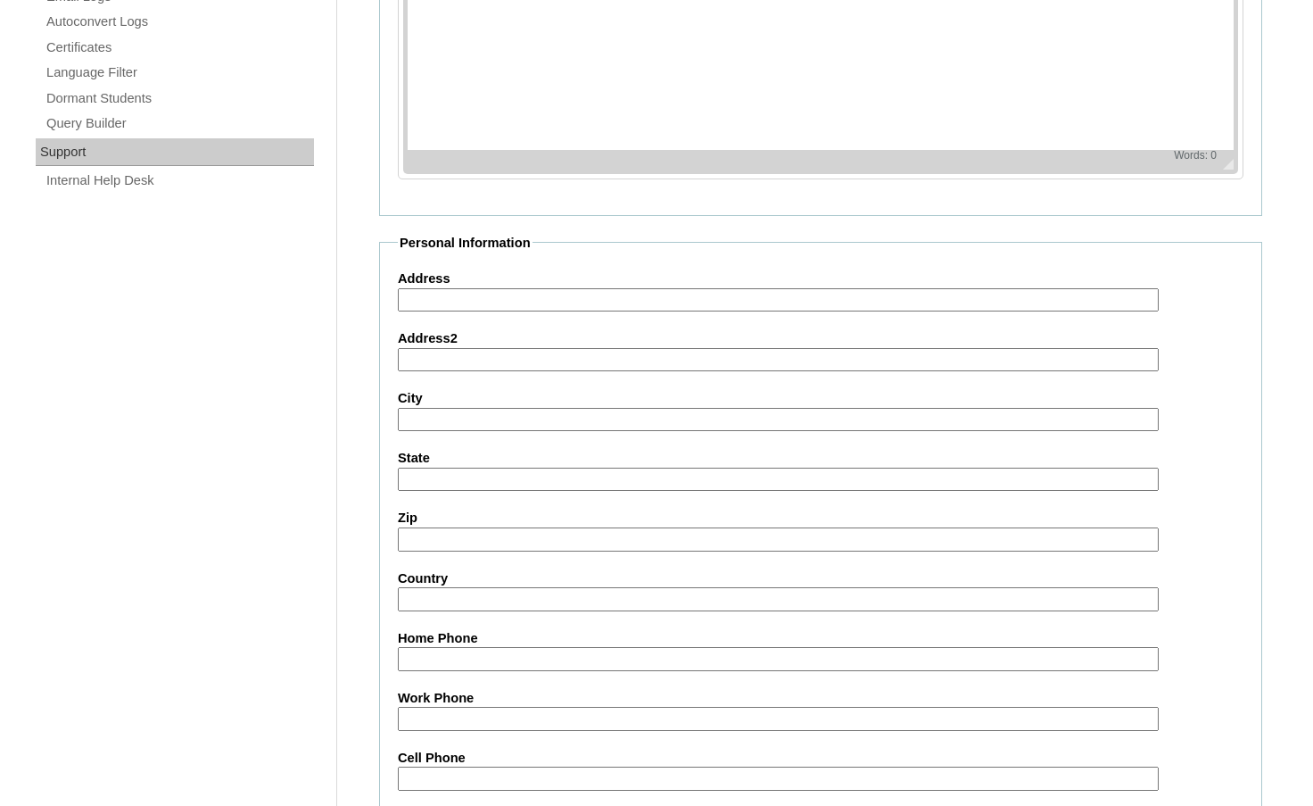
scroll to position [1605, 0]
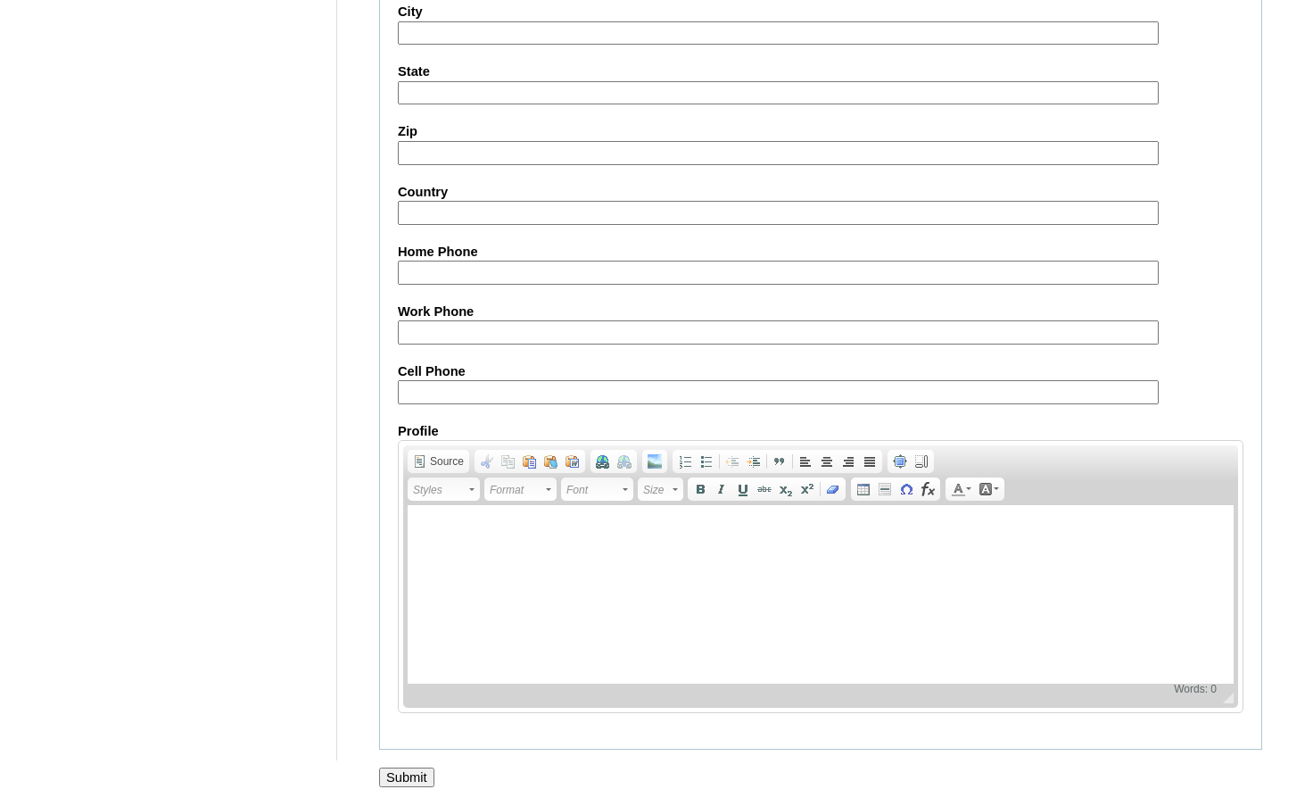
type input "[EMAIL_ADDRESS][DOMAIN_NAME]"
click at [427, 773] on input "Submit" at bounding box center [406, 777] width 55 height 20
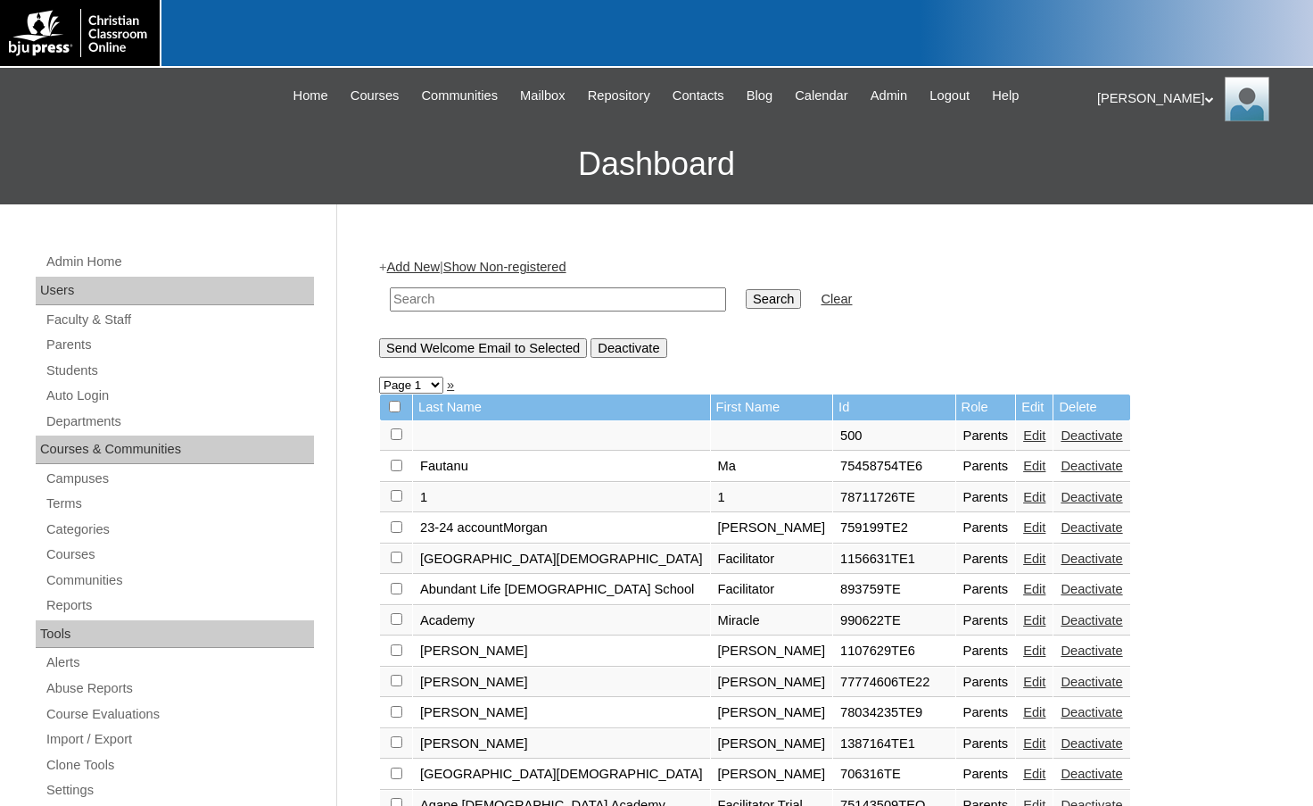
click at [480, 313] on td at bounding box center [558, 299] width 354 height 42
drag, startPoint x: 491, startPoint y: 298, endPoint x: 554, endPoint y: 291, distance: 63.8
click at [491, 298] on input "text" at bounding box center [558, 299] width 336 height 24
paste input "500054919"
type input "500054919"
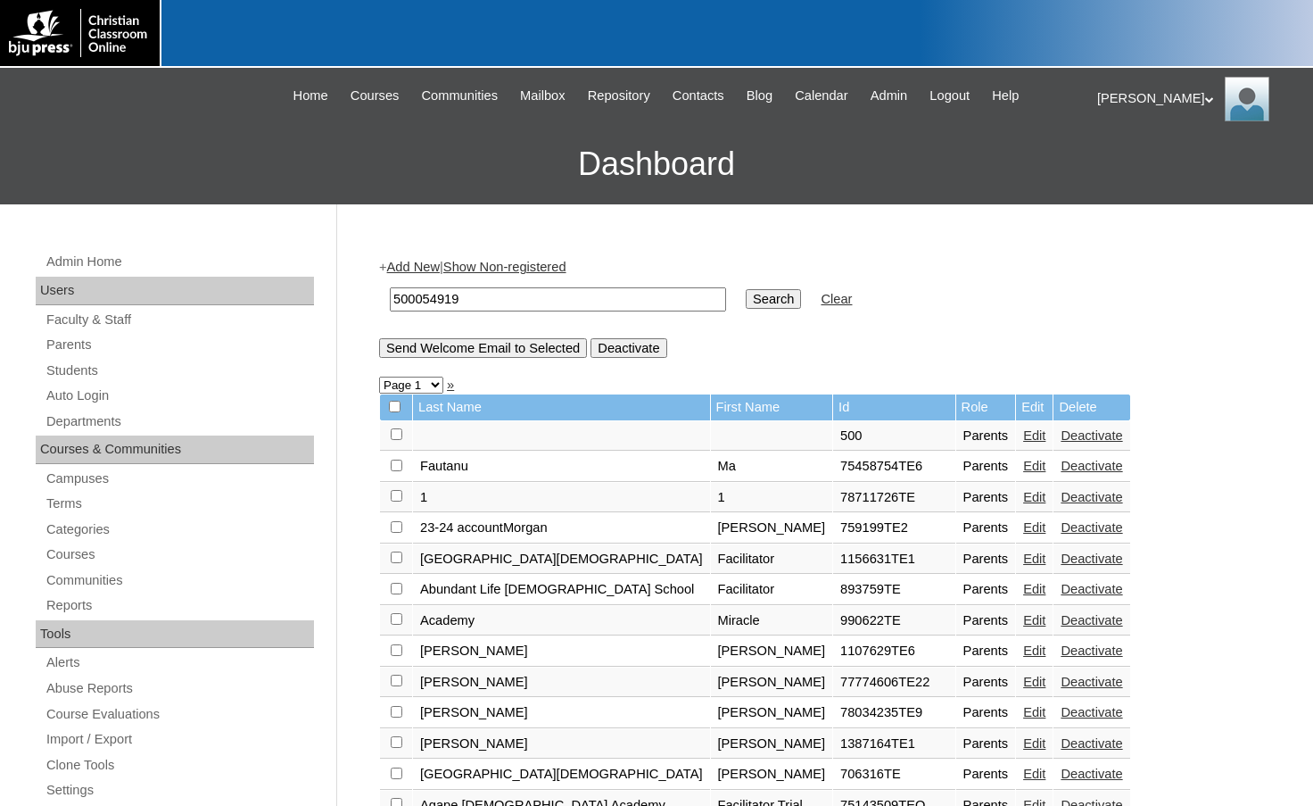
click at [746, 294] on input "Search" at bounding box center [773, 299] width 55 height 20
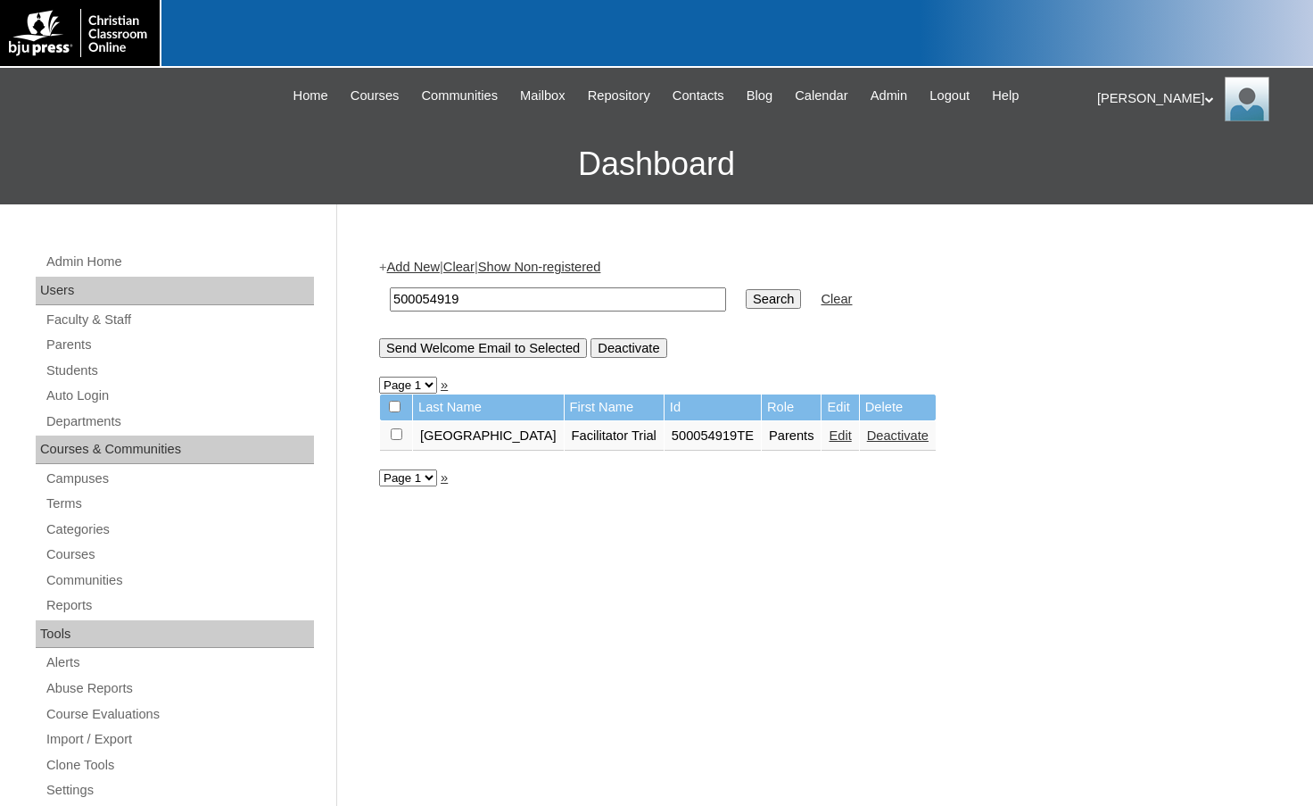
click at [397, 435] on input "checkbox" at bounding box center [397, 434] width 12 height 12
checkbox input "true"
click at [489, 352] on input "Send Welcome Email to Selected" at bounding box center [483, 348] width 208 height 20
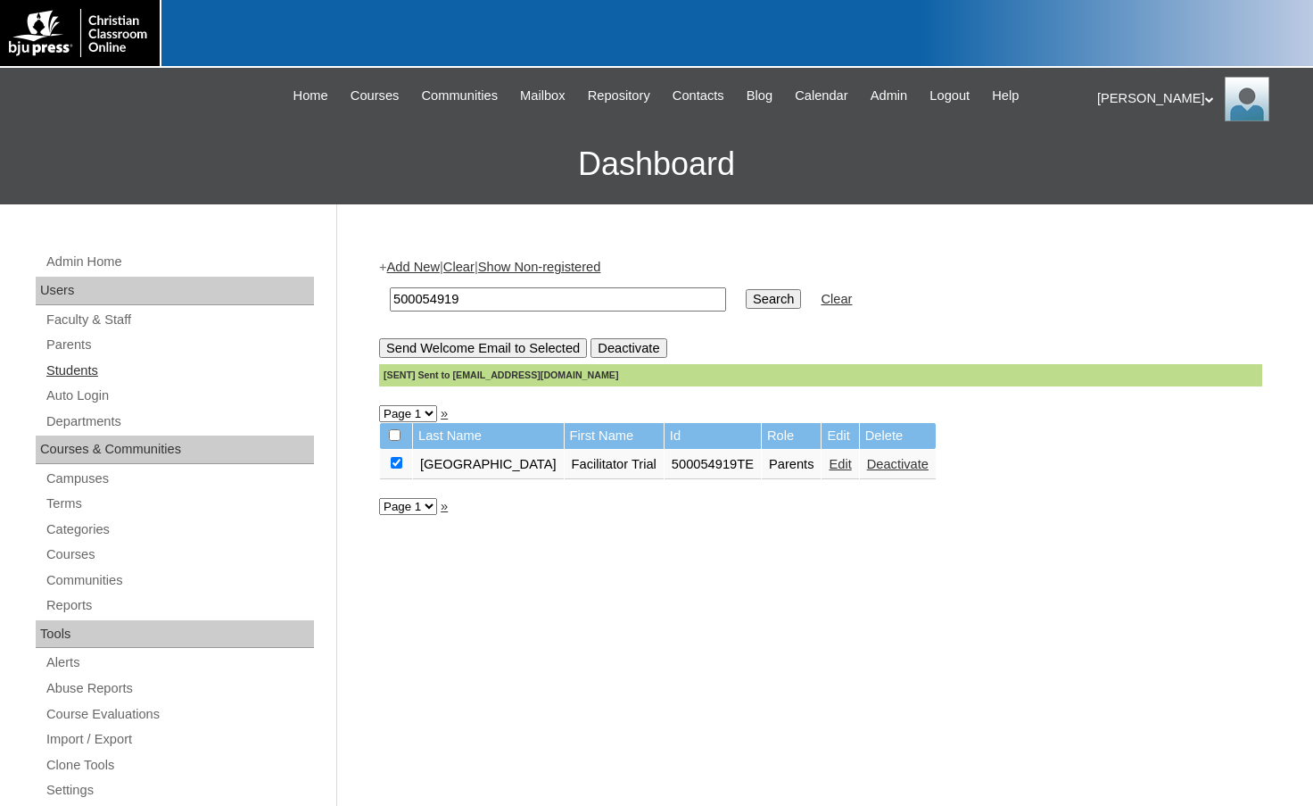
click at [85, 362] on link "Students" at bounding box center [179, 371] width 269 height 22
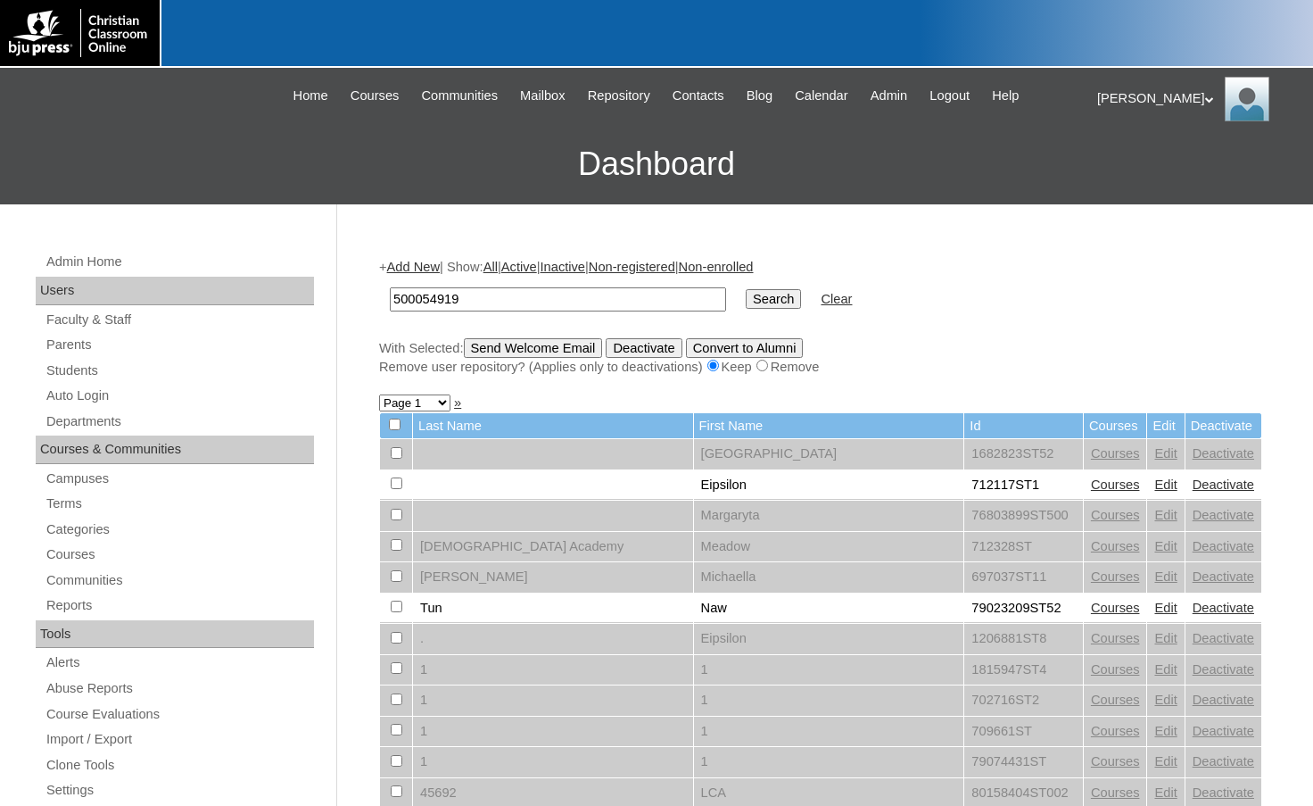
type input "500054919"
click at [746, 298] on input "Search" at bounding box center [773, 299] width 55 height 20
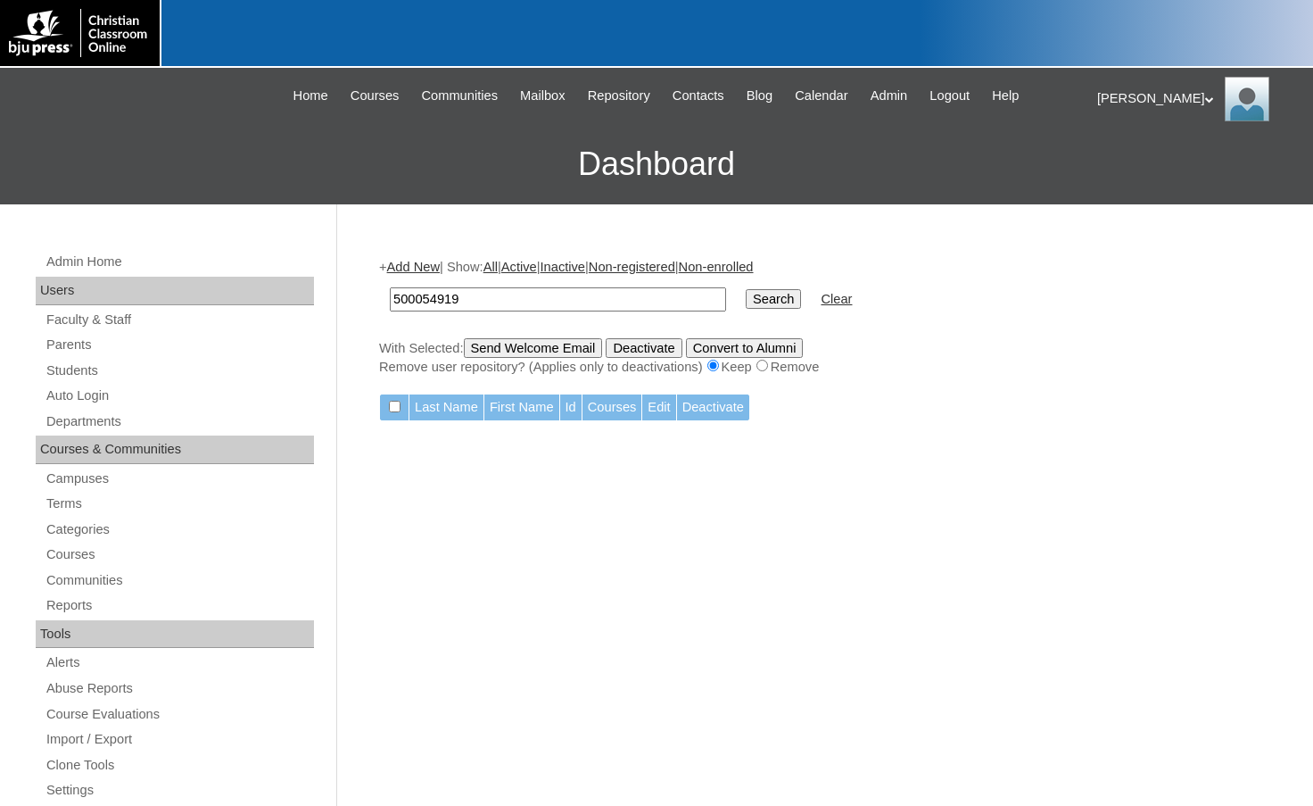
click at [412, 263] on link "Add New" at bounding box center [413, 267] width 53 height 14
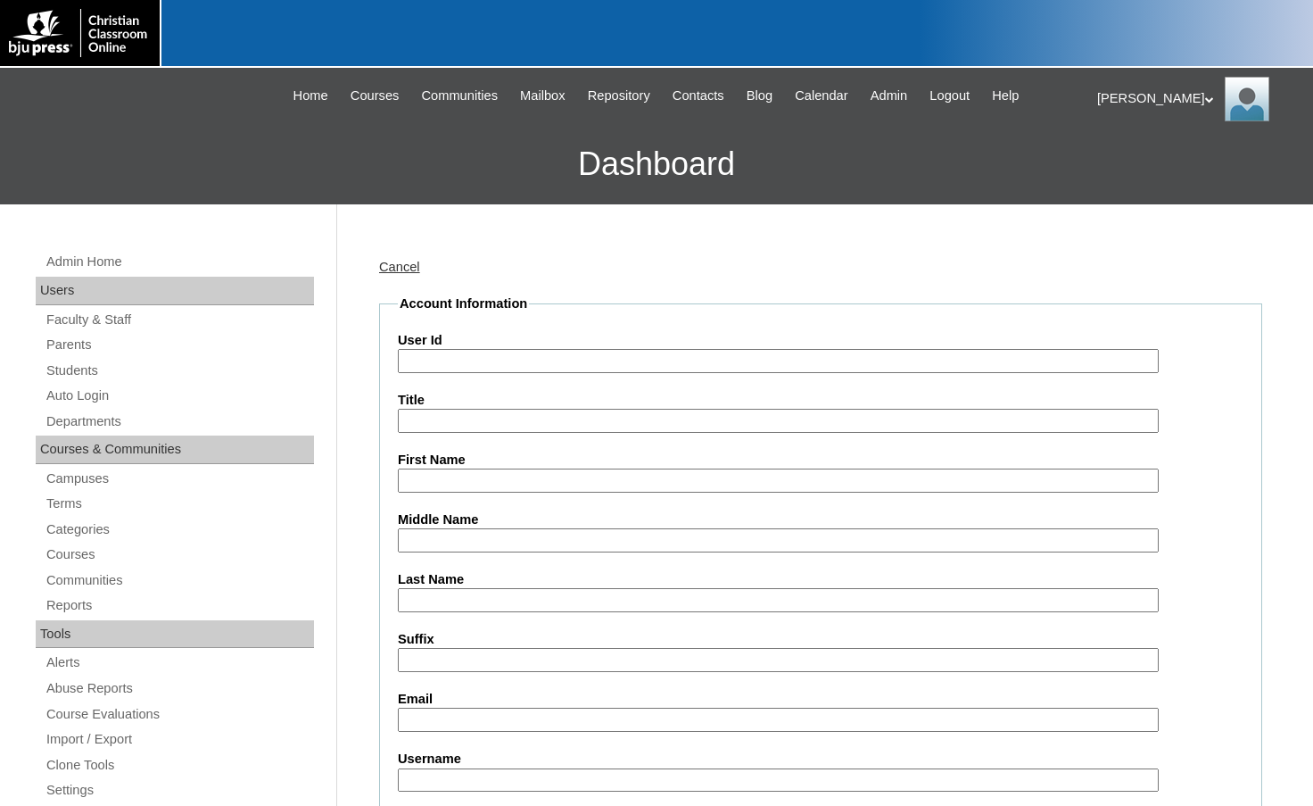
click at [459, 369] on input "User Id" at bounding box center [778, 361] width 761 height 24
paste input "500054919"
type input "500054919ST"
type input "Student Trial"
type input "[GEOGRAPHIC_DATA]"
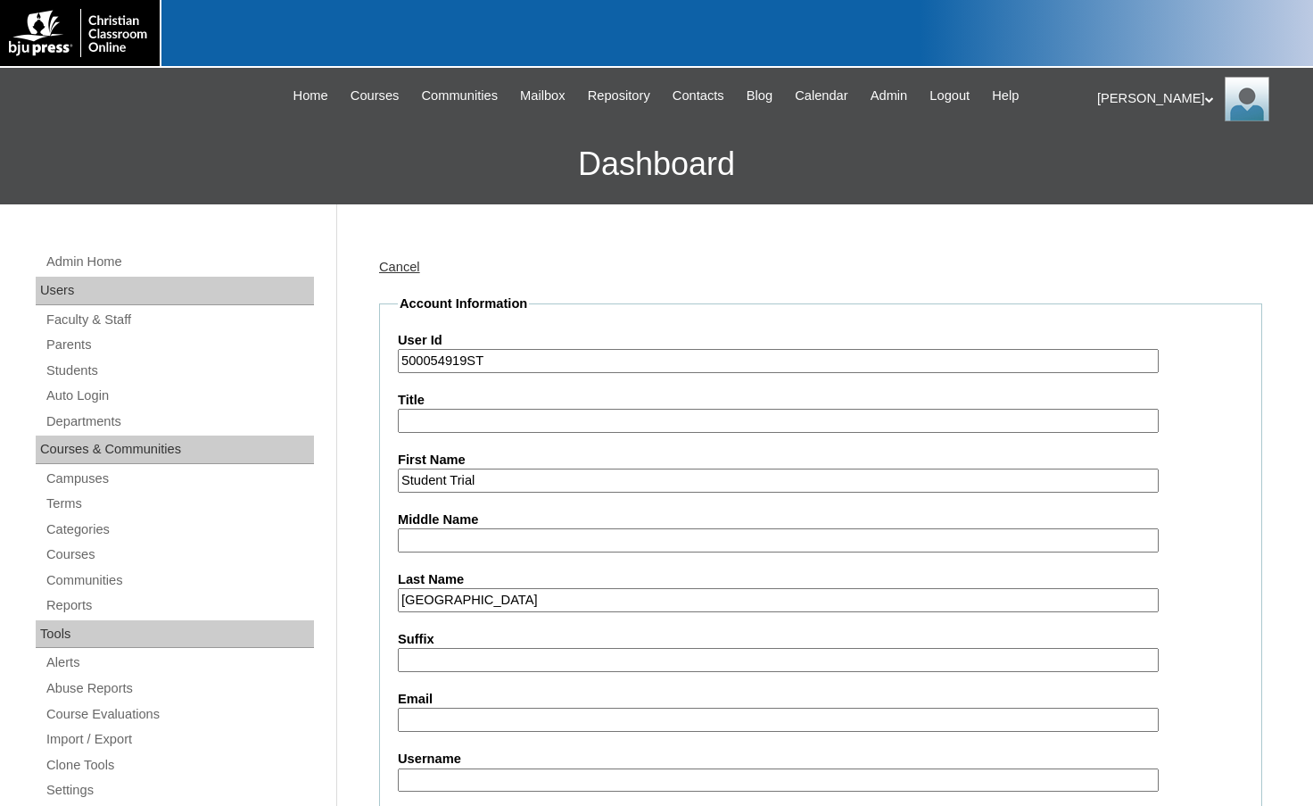
click at [493, 719] on input "Email" at bounding box center [778, 720] width 761 height 24
type input "[EMAIL_ADDRESS][DOMAIN_NAME]"
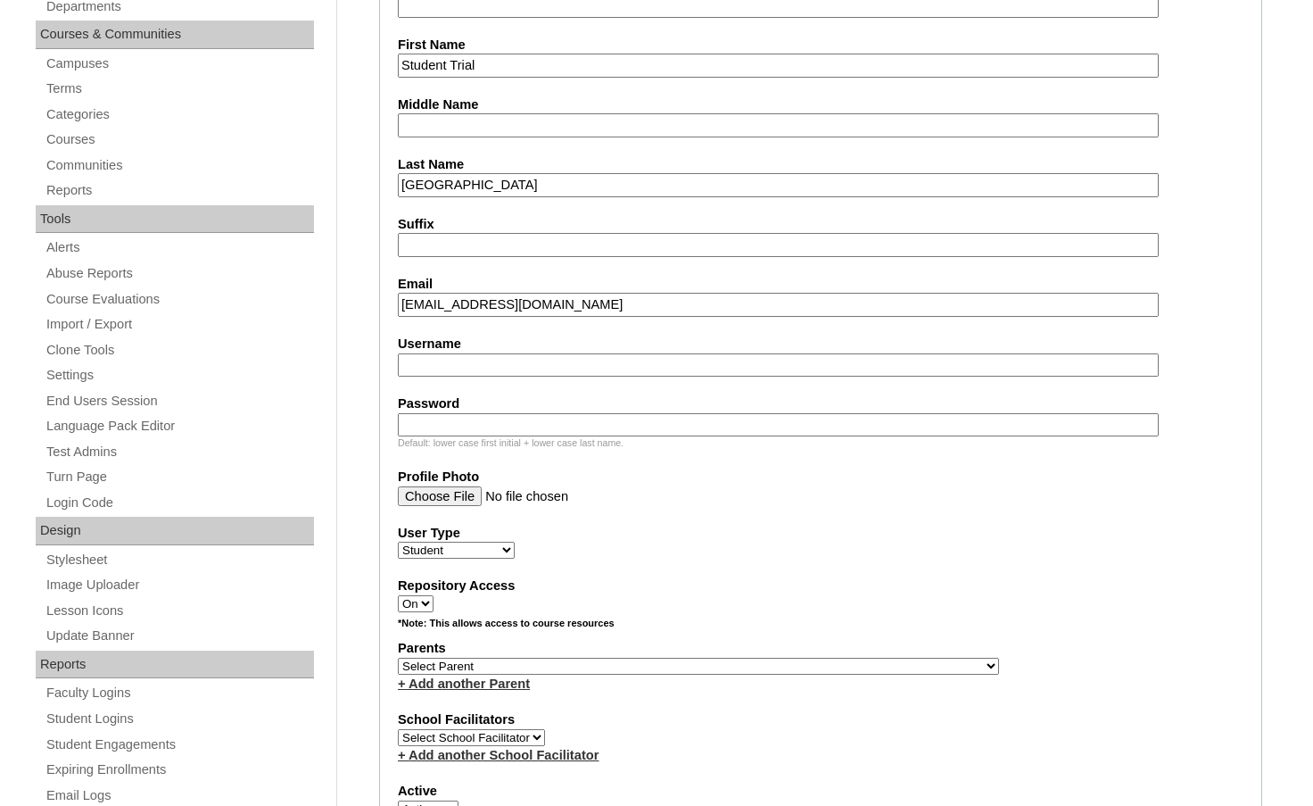
scroll to position [446, 0]
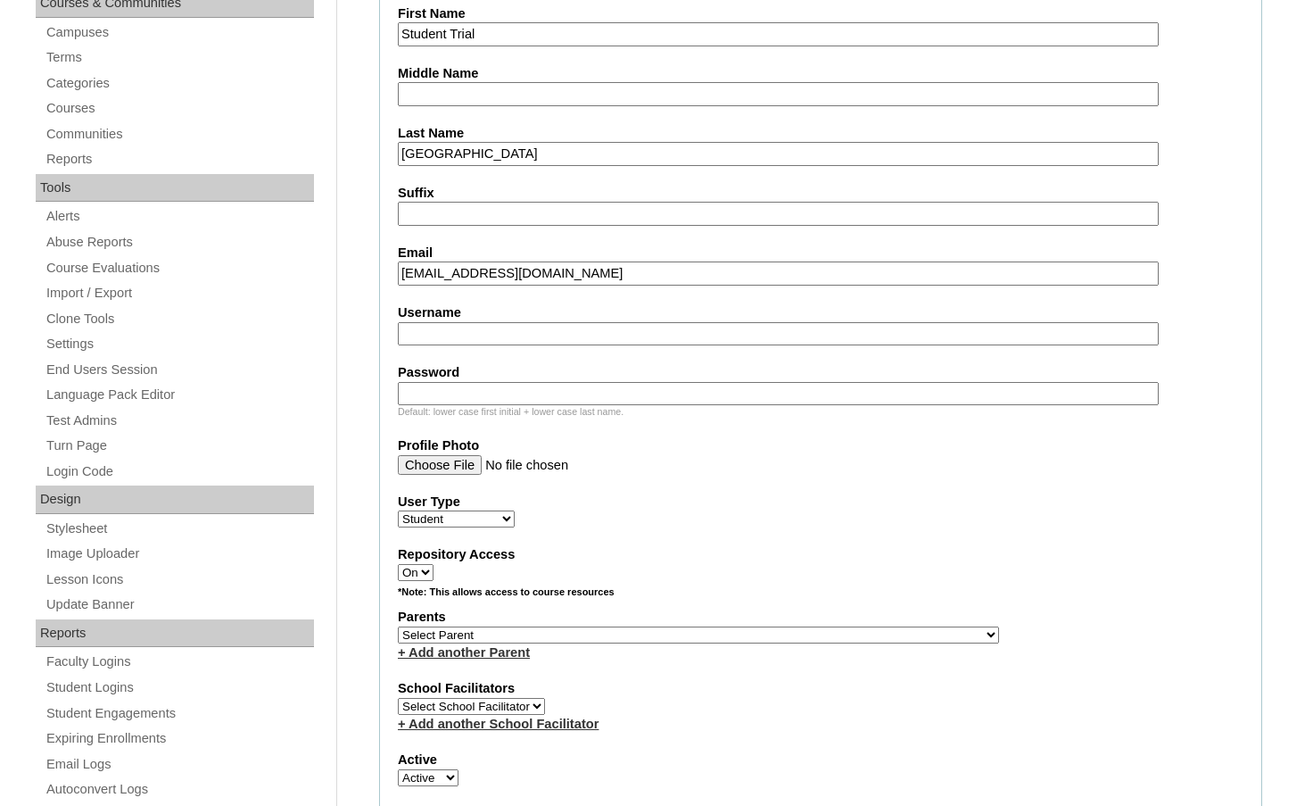
click at [788, 636] on select "Select Parent , Fautanu, Ma 1, 1 23-24 accountMorgan, Jason 6th Street Mennonit…" at bounding box center [698, 634] width 601 height 17
select select "37426"
click at [818, 634] on div "Parents Select Parent , Fautanu, Ma 1, 1 23-24 accountMorgan, Jason 6th Street …" at bounding box center [821, 635] width 846 height 54
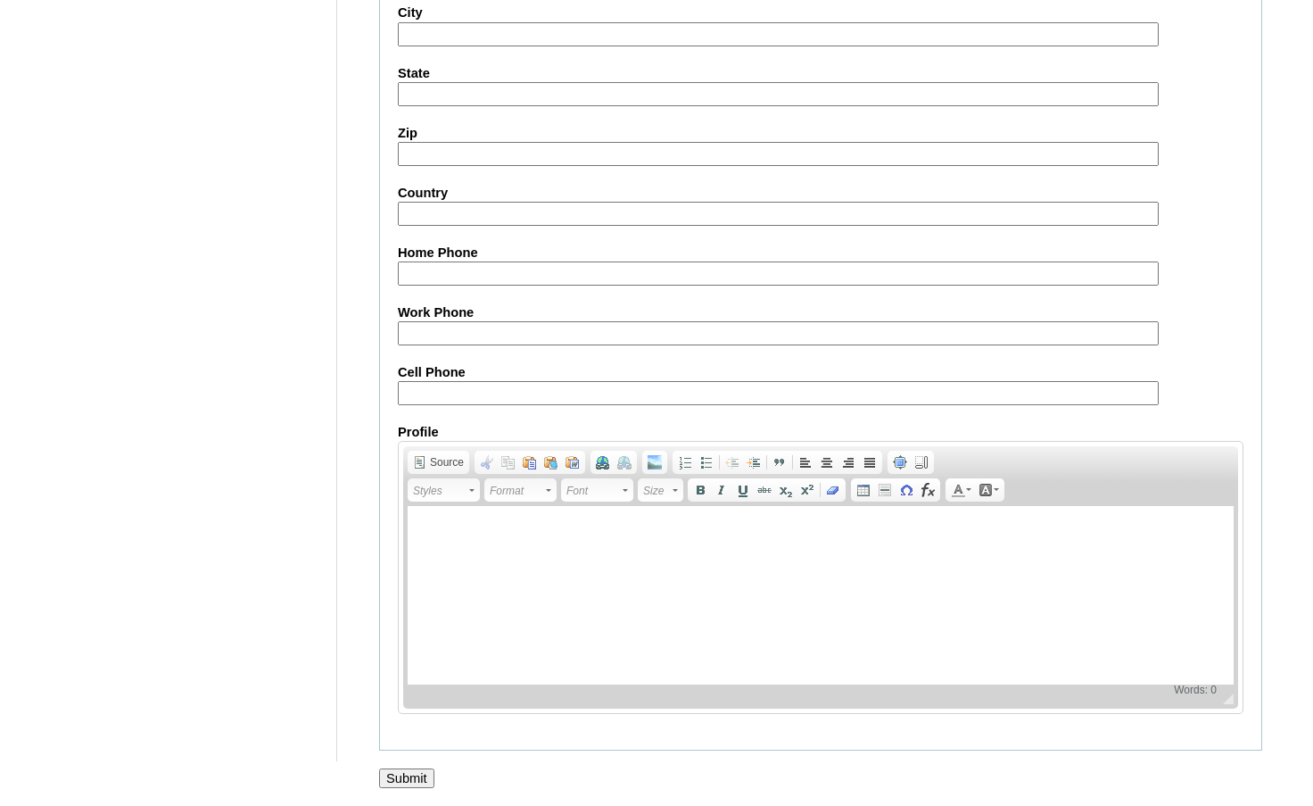
scroll to position [1909, 0]
click at [400, 778] on input "Submit" at bounding box center [406, 777] width 55 height 20
